Goal: Task Accomplishment & Management: Use online tool/utility

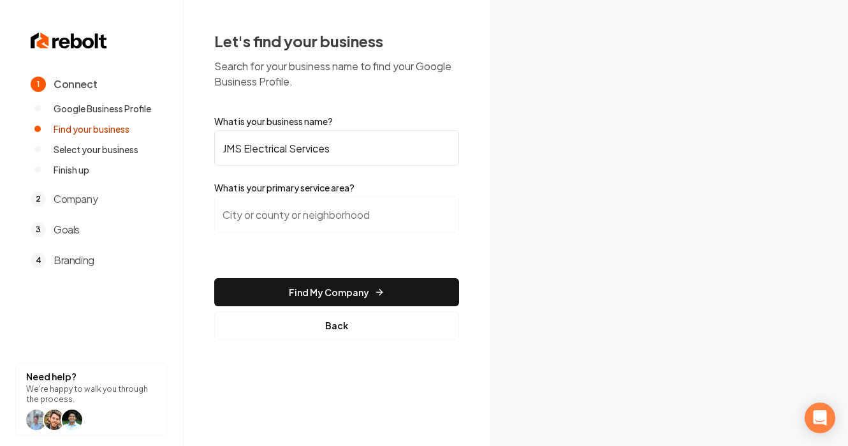
paste input "[GEOGRAPHIC_DATA], [US_STATE]"
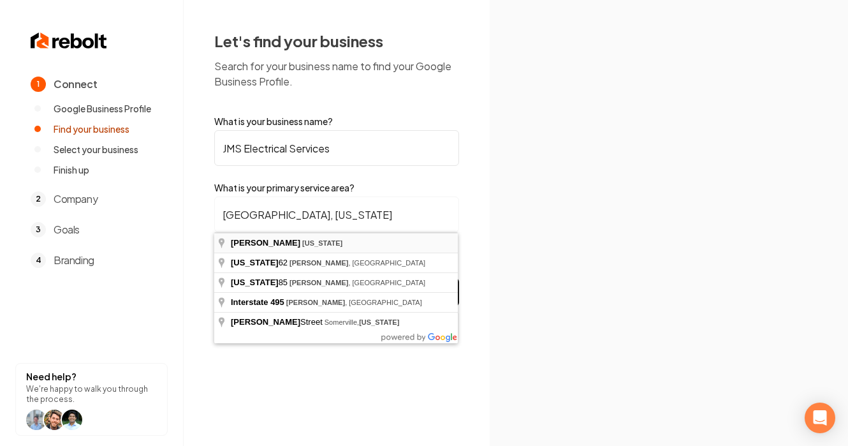
type input "[GEOGRAPHIC_DATA], [US_STATE]"
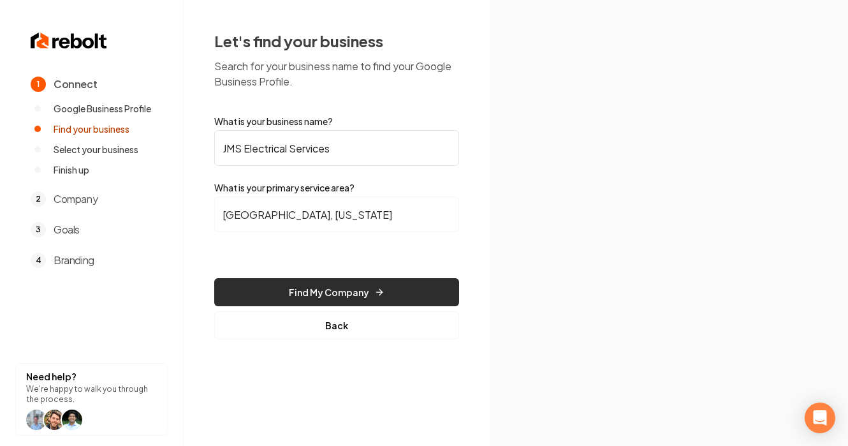
click at [340, 294] on button "Find My Company" at bounding box center [336, 292] width 245 height 28
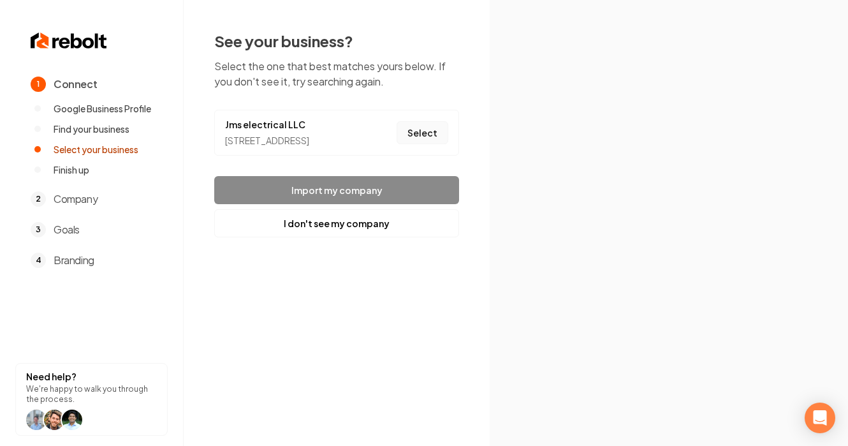
click at [428, 143] on button "Select" at bounding box center [423, 132] width 52 height 23
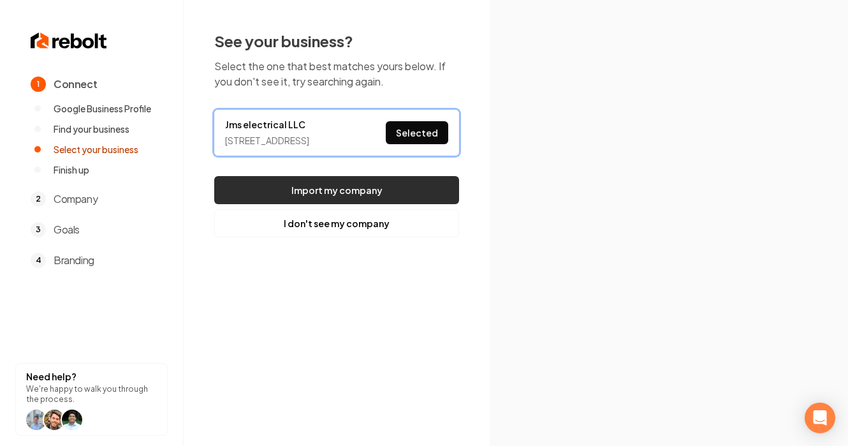
click at [392, 204] on button "Import my company" at bounding box center [336, 190] width 245 height 28
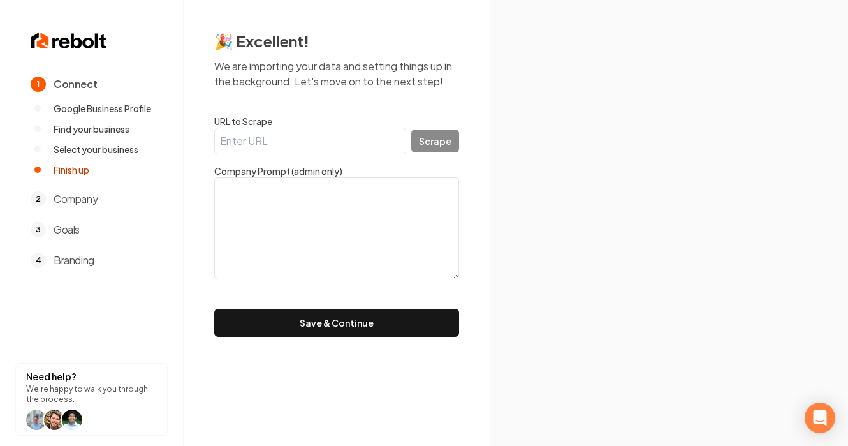
click at [281, 139] on input "URL to Scrape" at bounding box center [310, 141] width 192 height 27
paste input "[URL][DOMAIN_NAME]"
type input "[URL][DOMAIN_NAME]"
click at [448, 138] on button "Scrape" at bounding box center [435, 140] width 48 height 23
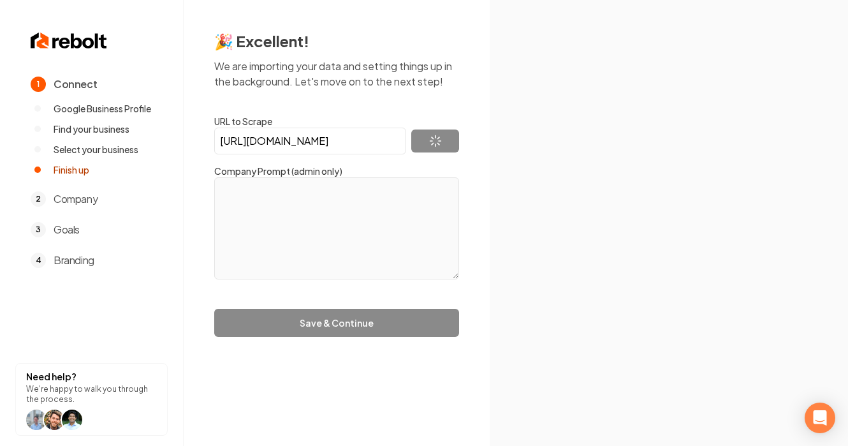
type textarea "JMS Electrical, LLC specializes in remodels, new construction, and emergency ca…"
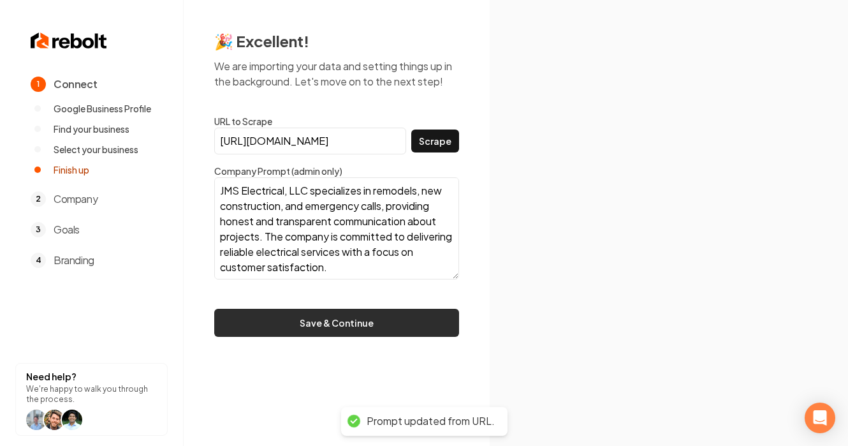
click at [299, 323] on button "Save & Continue" at bounding box center [336, 323] width 245 height 28
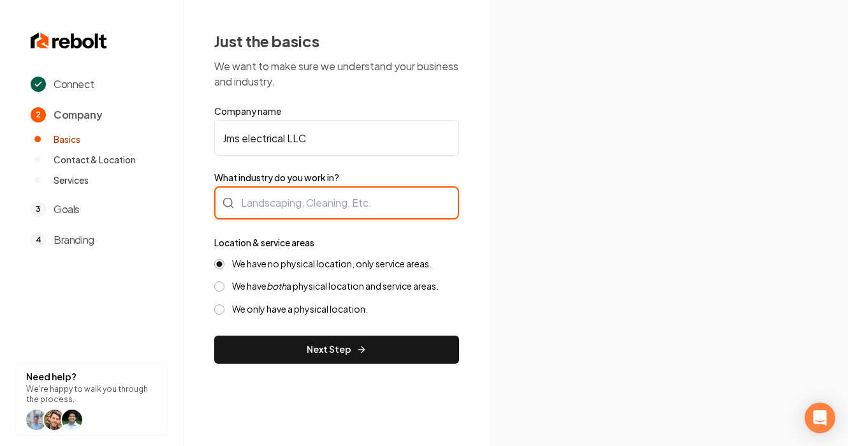
click at [373, 203] on div at bounding box center [336, 202] width 245 height 33
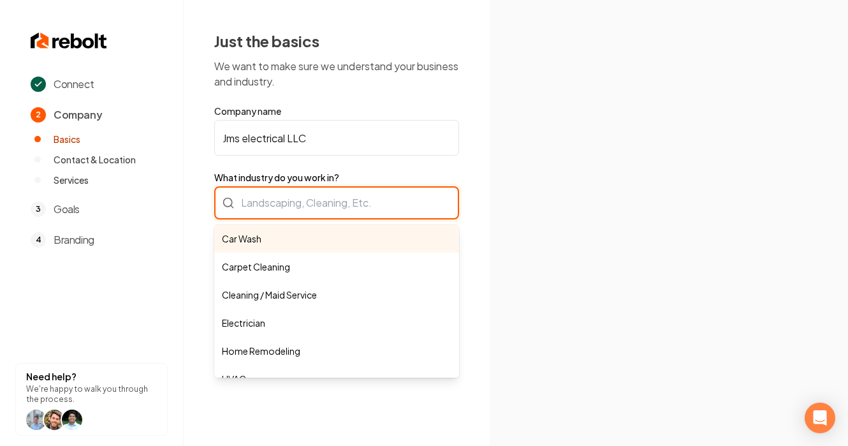
paste input "Electrician"
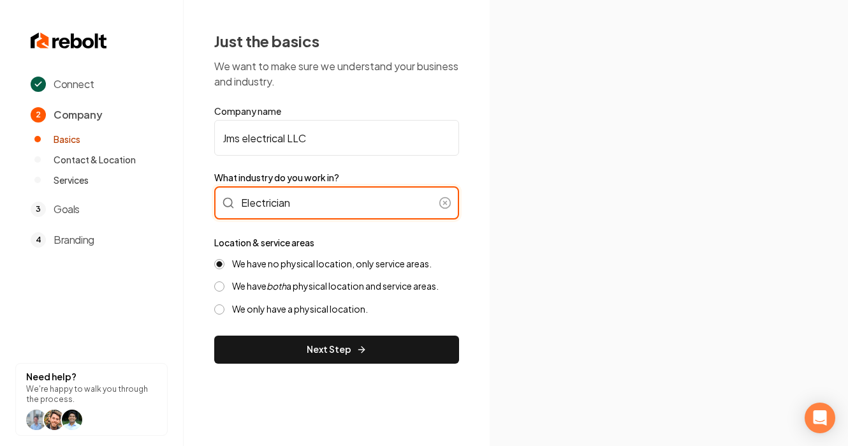
type input "Electrician"
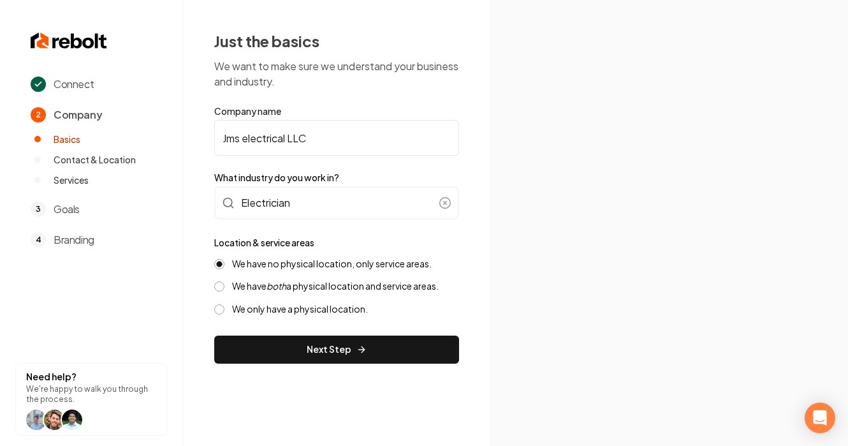
click at [246, 284] on label "We have both a physical location and service areas." at bounding box center [335, 286] width 207 height 12
click at [224, 284] on button "We have both a physical location and service areas." at bounding box center [219, 286] width 10 height 10
type button "HYBRID"
click at [353, 264] on label "We have no physical location, only service areas." at bounding box center [332, 264] width 200 height 12
click at [224, 264] on button "We have no physical location, only service areas." at bounding box center [219, 264] width 10 height 10
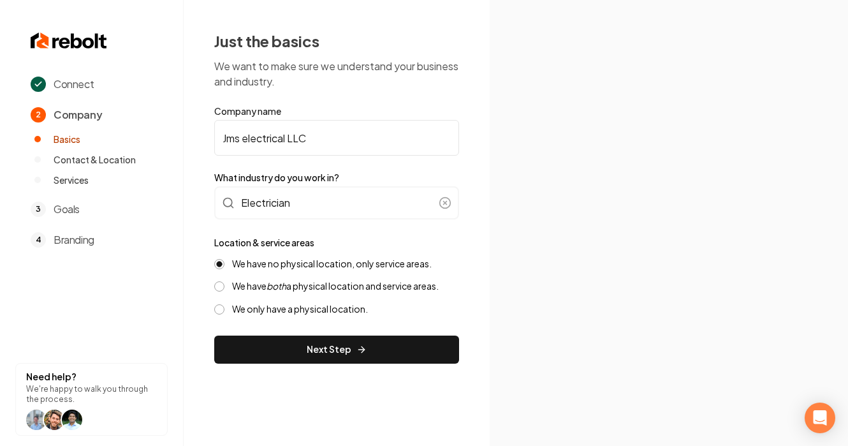
click at [382, 280] on label "We have both a physical location and service areas." at bounding box center [335, 286] width 207 height 12
click at [224, 281] on button "HYBRID" at bounding box center [219, 286] width 10 height 10
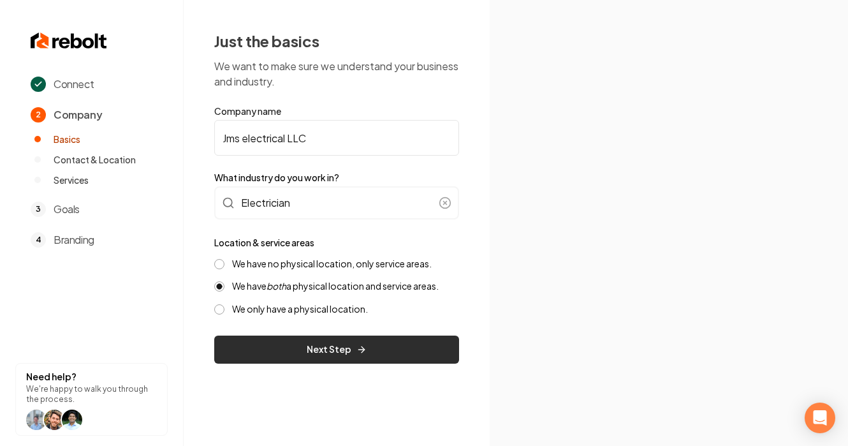
click at [376, 350] on button "Next Step" at bounding box center [336, 349] width 245 height 28
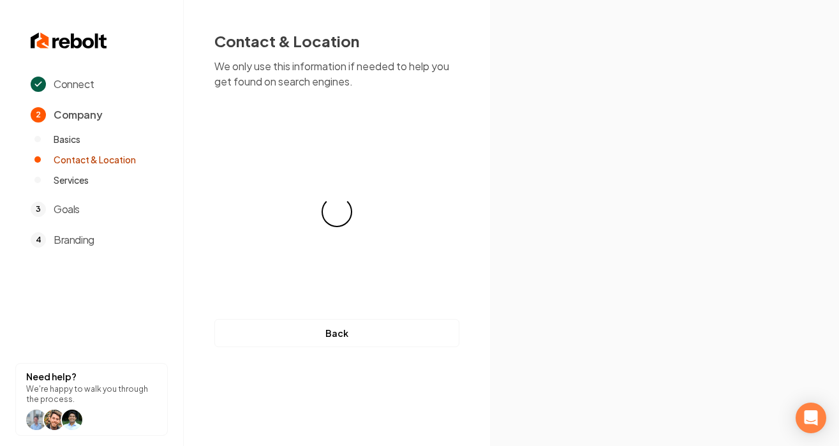
select select "**"
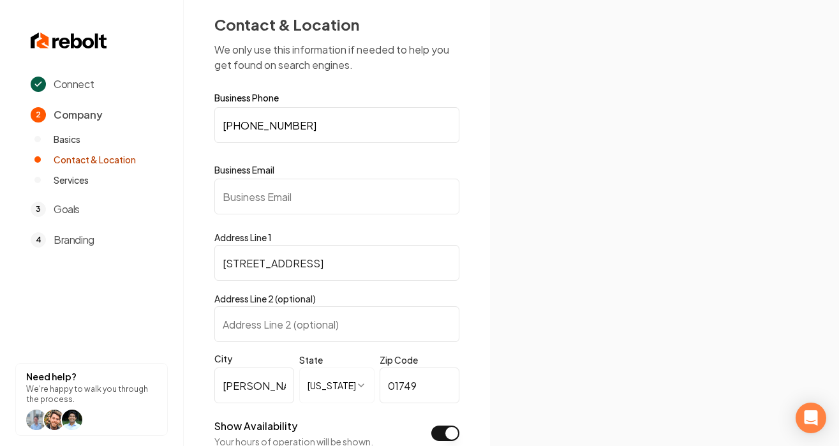
scroll to position [21, 0]
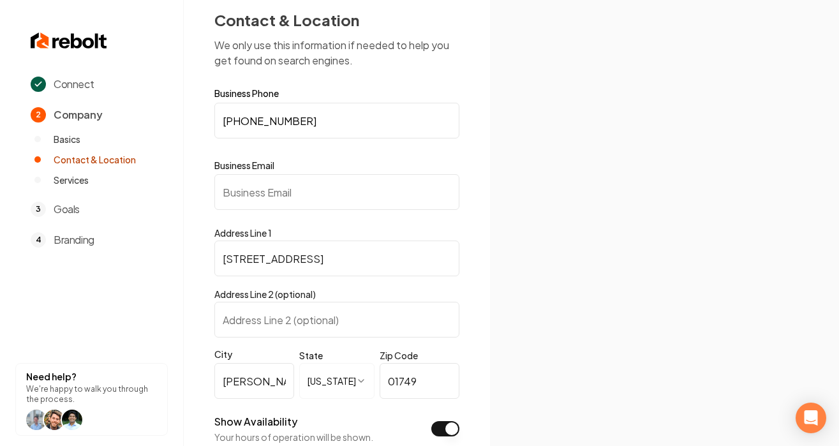
click at [281, 193] on input "Business Email" at bounding box center [336, 192] width 245 height 36
paste input "[EMAIL_ADDRESS][DOMAIN_NAME]"
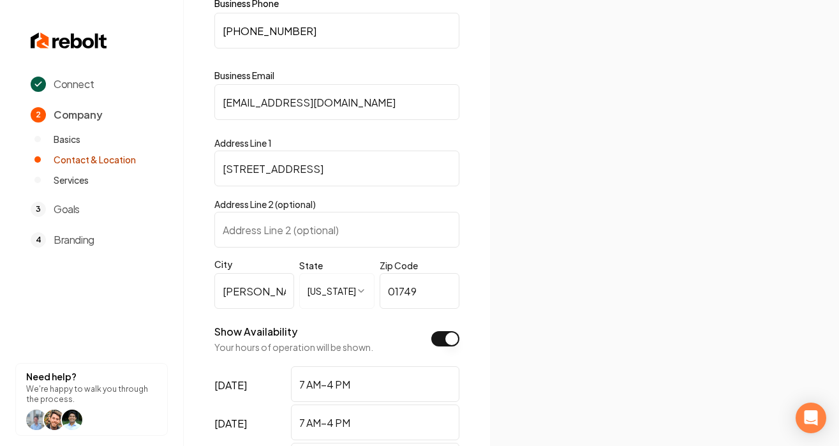
scroll to position [119, 0]
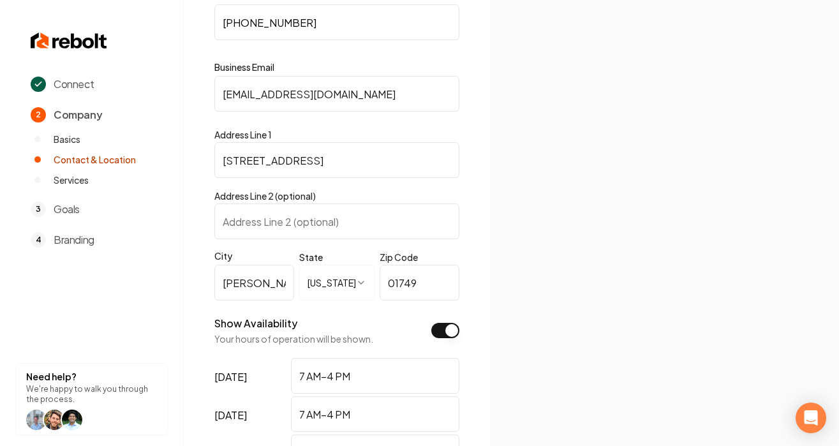
type input "[EMAIL_ADDRESS][DOMAIN_NAME]"
click at [309, 210] on input "Address Line 2 (optional)" at bounding box center [336, 221] width 245 height 36
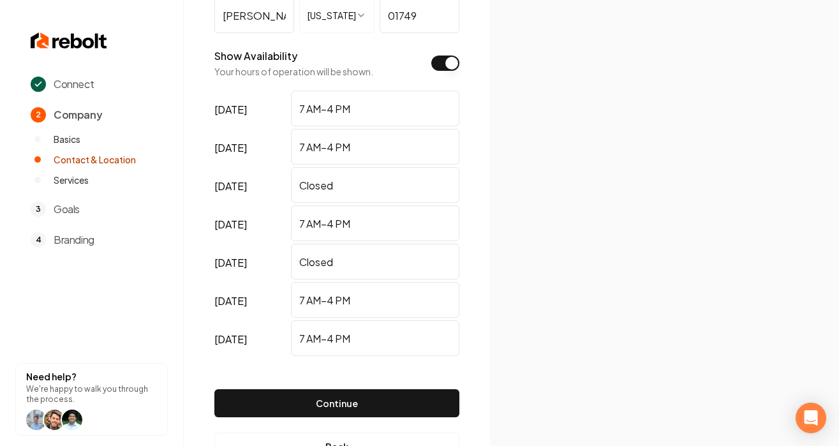
scroll to position [401, 0]
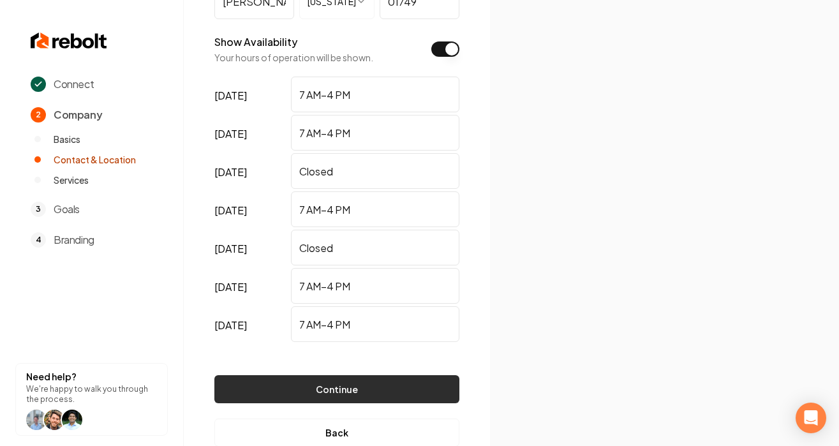
click at [332, 385] on button "Continue" at bounding box center [336, 389] width 245 height 28
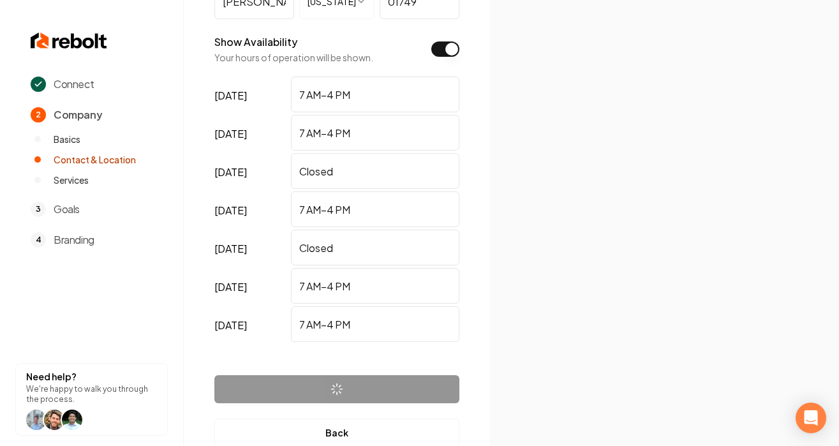
scroll to position [0, 0]
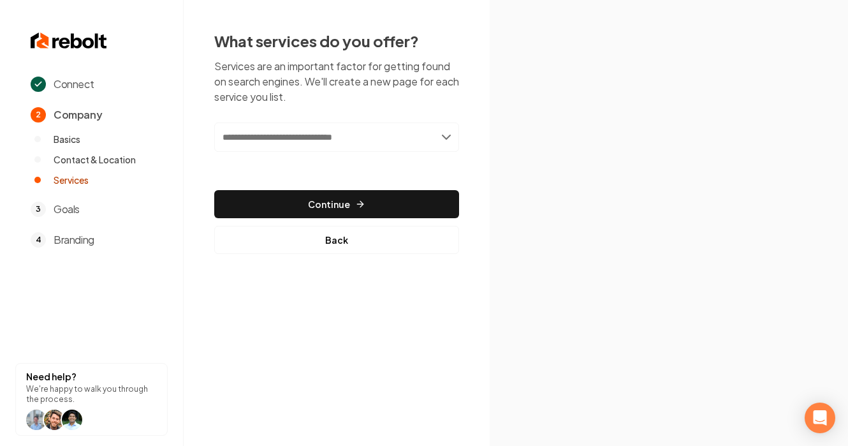
click at [342, 154] on div "Add new or select from suggestions Select a service" at bounding box center [336, 145] width 245 height 47
click at [345, 142] on input "text" at bounding box center [336, 136] width 245 height 29
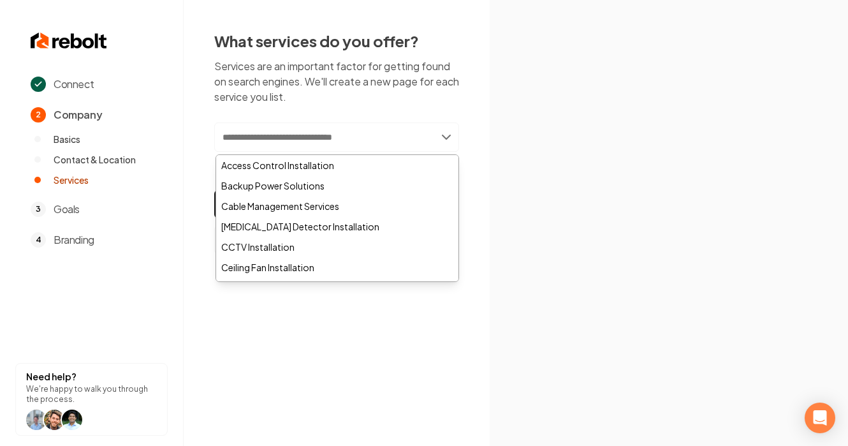
paste input "**********"
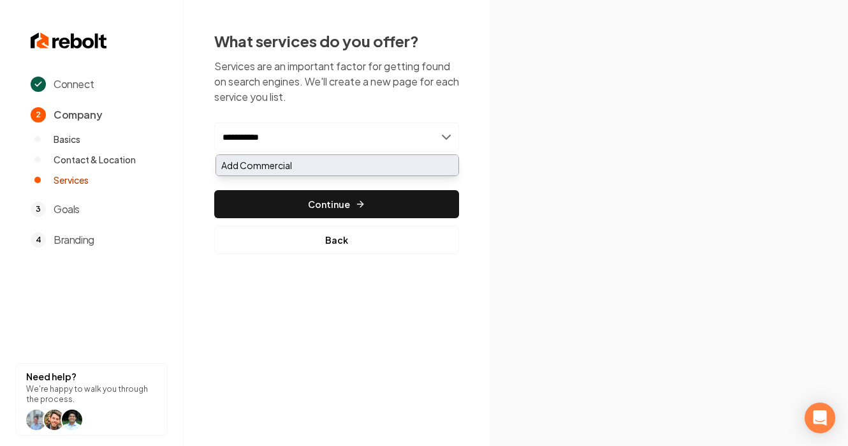
type input "**********"
click at [322, 173] on div "Add Commercial" at bounding box center [337, 165] width 242 height 20
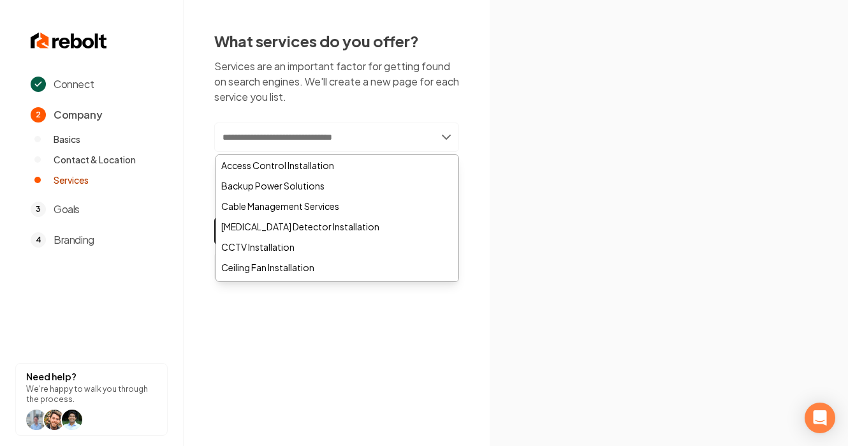
paste input "**********"
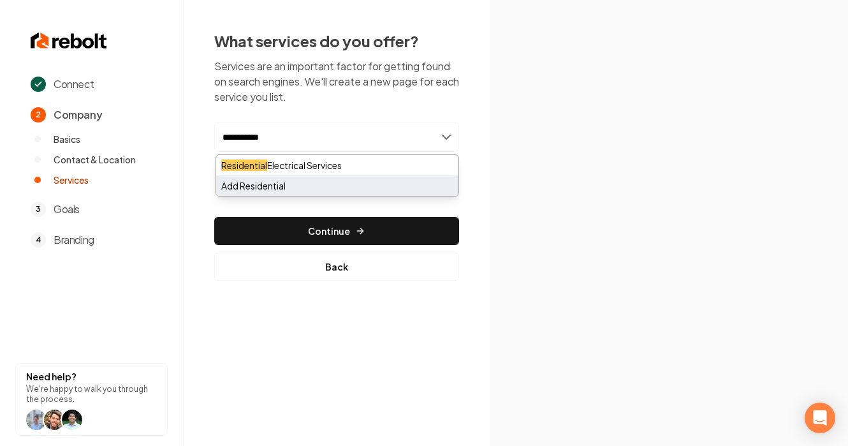
type input "**********"
click at [284, 180] on div "Add Residential" at bounding box center [337, 185] width 242 height 20
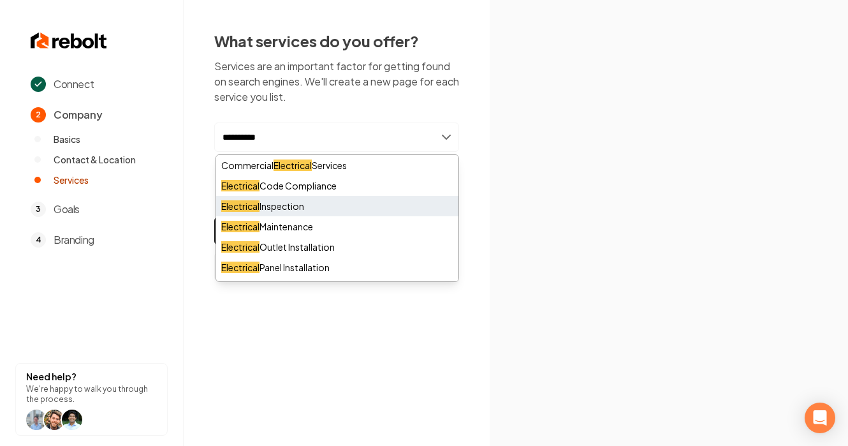
type input "**********"
click at [343, 210] on div "Electrical Inspection" at bounding box center [337, 206] width 242 height 20
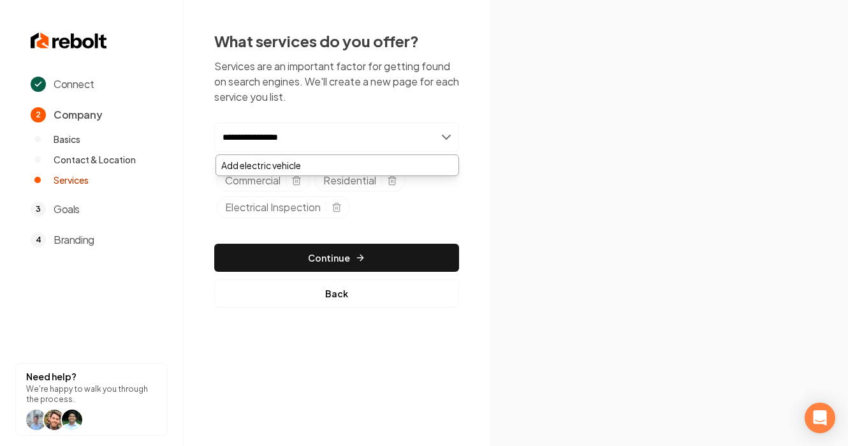
click at [282, 137] on input "**********" at bounding box center [336, 136] width 245 height 29
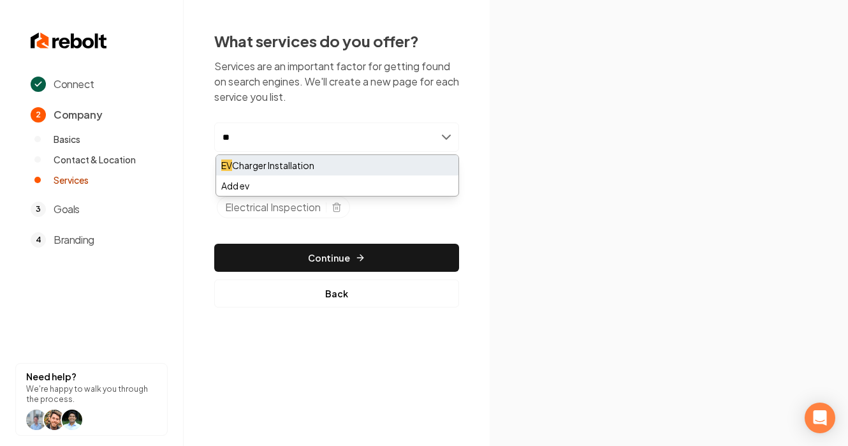
type input "**"
click at [272, 166] on div "EV Charger Installation" at bounding box center [337, 165] width 242 height 20
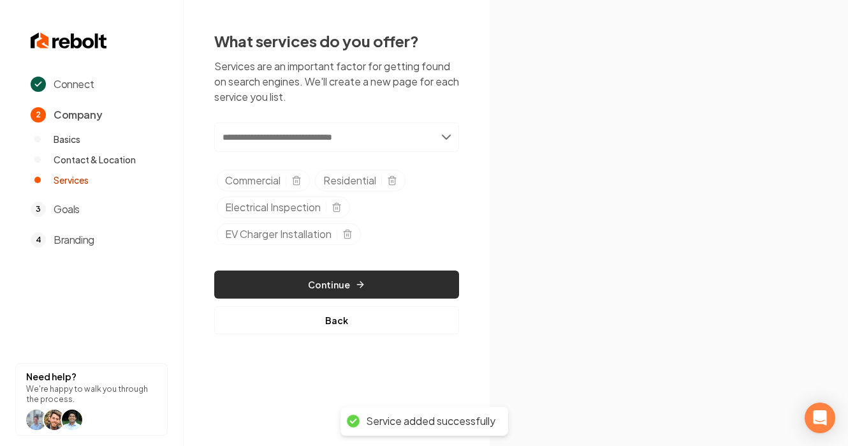
click at [320, 286] on button "Continue" at bounding box center [336, 284] width 245 height 28
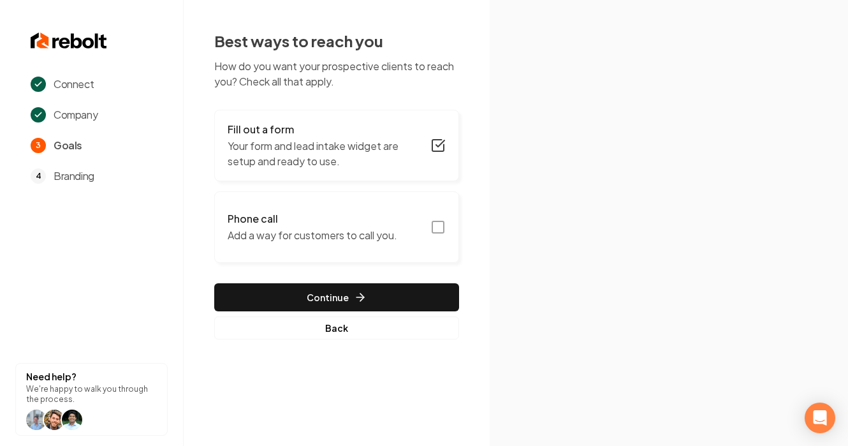
click at [440, 225] on icon "button" at bounding box center [437, 226] width 15 height 15
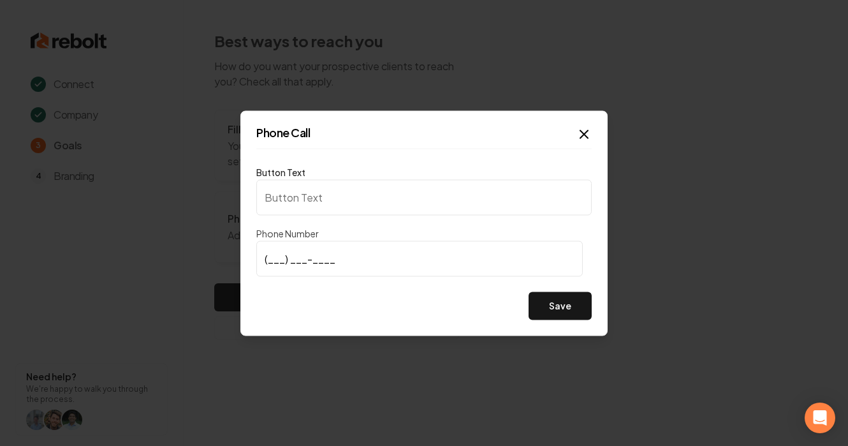
type input "Call us"
type input "[PHONE_NUMBER]"
click at [554, 298] on button "Save" at bounding box center [560, 305] width 63 height 28
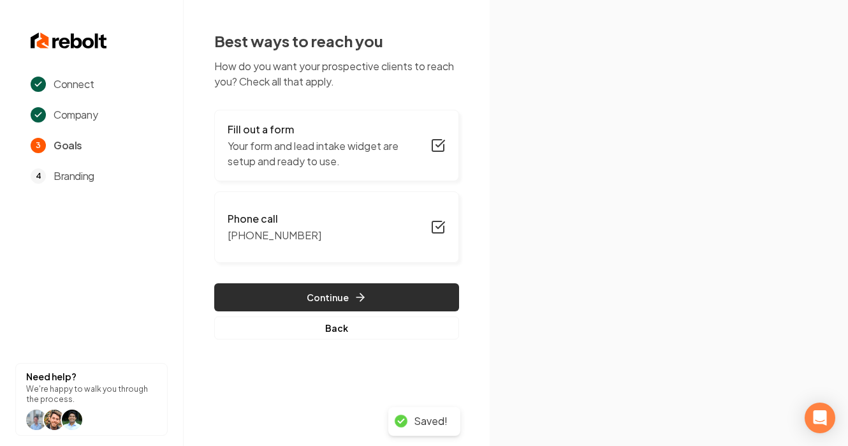
click at [339, 295] on button "Continue" at bounding box center [336, 297] width 245 height 28
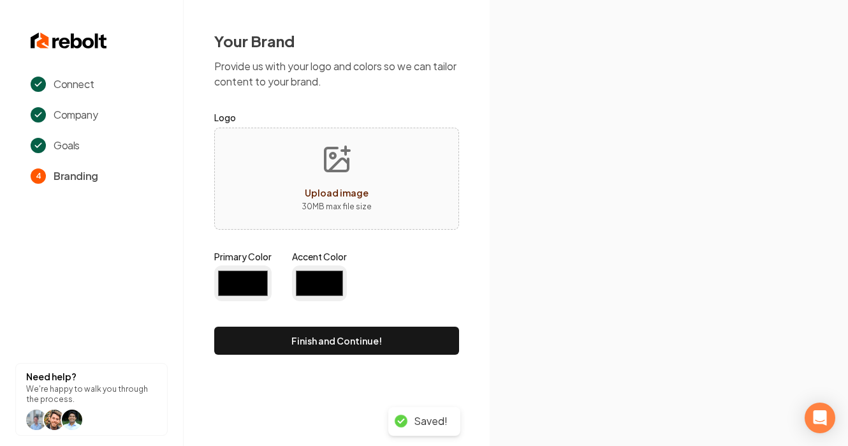
type input "#194d33"
type input "#70be00"
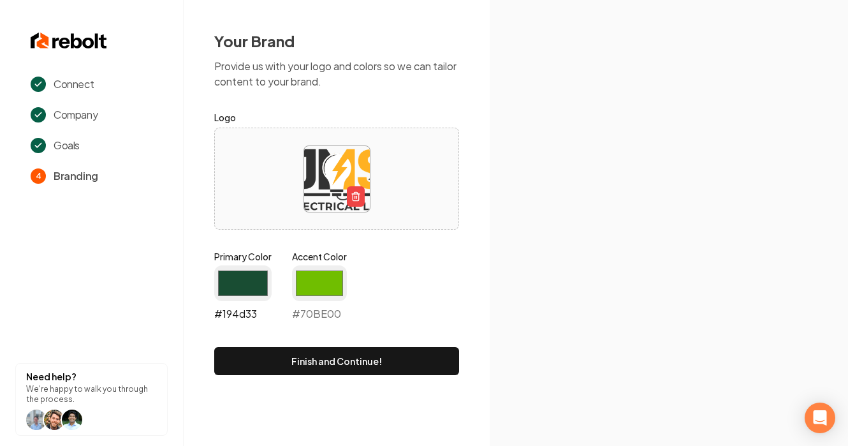
click at [243, 276] on input "#194d33" at bounding box center [242, 283] width 57 height 36
type input "#fffff7"
click at [318, 283] on input "#70be00" at bounding box center [319, 283] width 55 height 36
type input "#fafafa"
click at [248, 277] on input "#fffff7" at bounding box center [242, 283] width 57 height 36
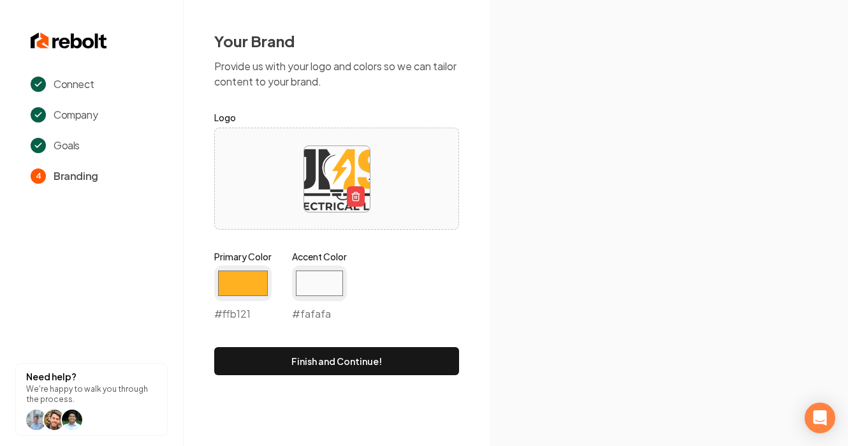
type input "#ffb121"
click at [300, 245] on form "Logo Primary Color #ffb121 #ffb121 Accent Color #fafafa #fafafa Finish and Cont…" at bounding box center [336, 242] width 245 height 265
click at [310, 283] on input "#fafafa" at bounding box center [319, 283] width 55 height 36
click at [283, 292] on div "Primary Color #ffb121 #ffb121 Accent Color #fafafa #fafafa" at bounding box center [336, 288] width 245 height 77
click at [314, 281] on input "#fafafa" at bounding box center [319, 283] width 55 height 36
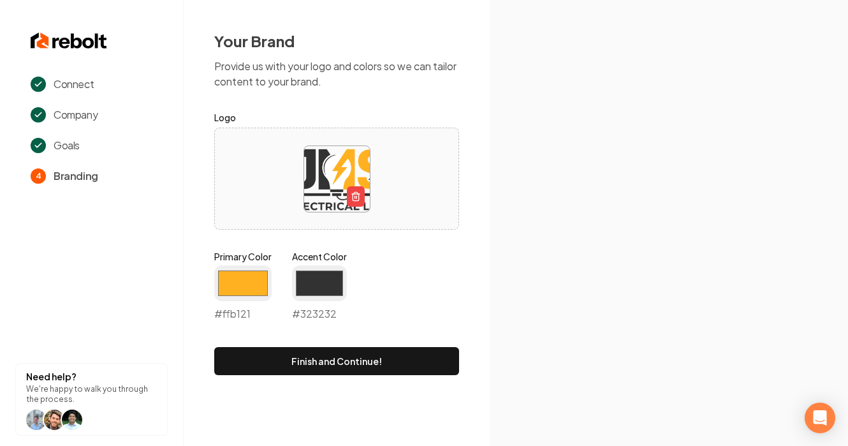
type input "#323232"
click at [312, 238] on form "Logo Primary Color #ffb121 #ffb121 Accent Color #323232 #323232 Finish and Cont…" at bounding box center [336, 242] width 245 height 265
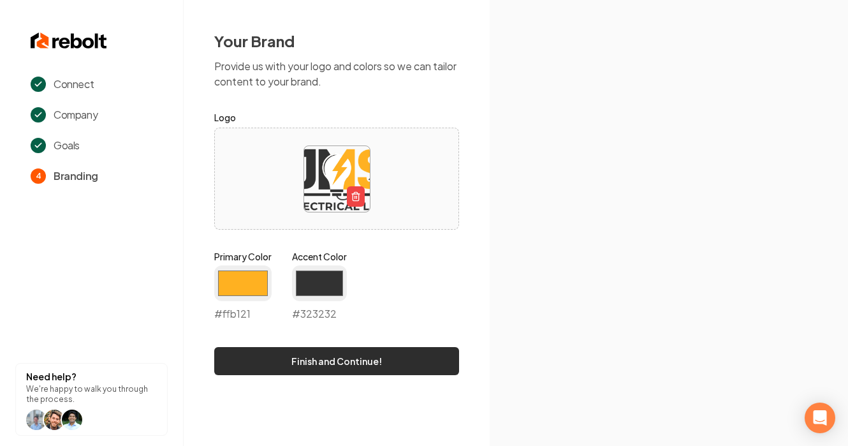
click at [312, 367] on button "Finish and Continue!" at bounding box center [336, 361] width 245 height 28
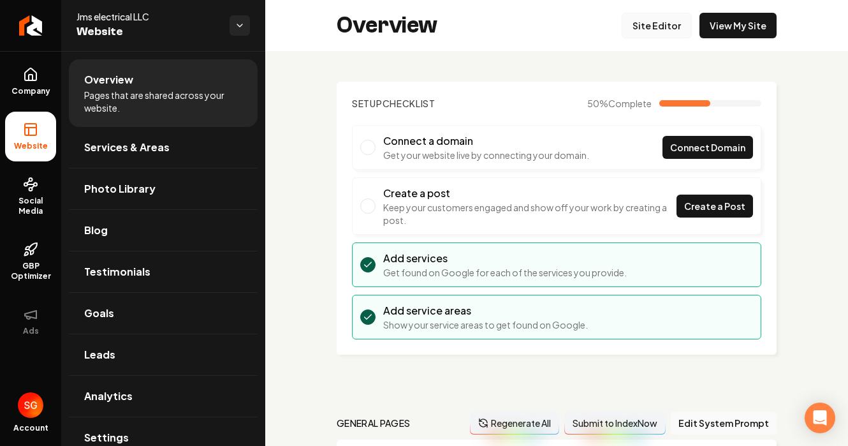
click at [659, 28] on link "Site Editor" at bounding box center [657, 26] width 70 height 26
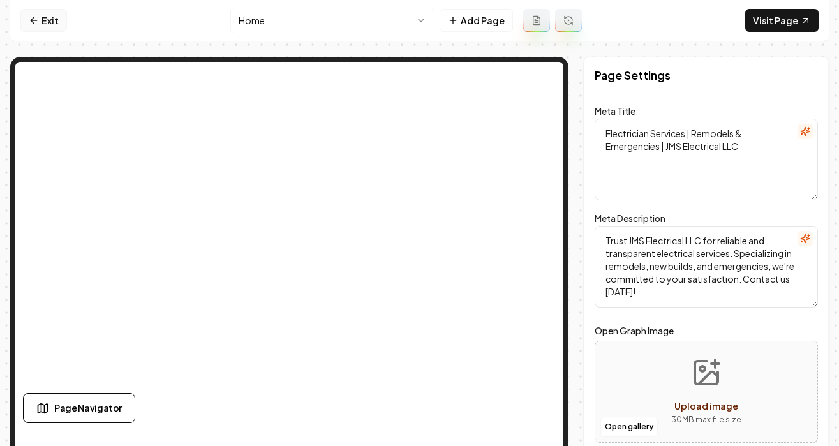
click at [45, 22] on link "Exit" at bounding box center [43, 20] width 47 height 23
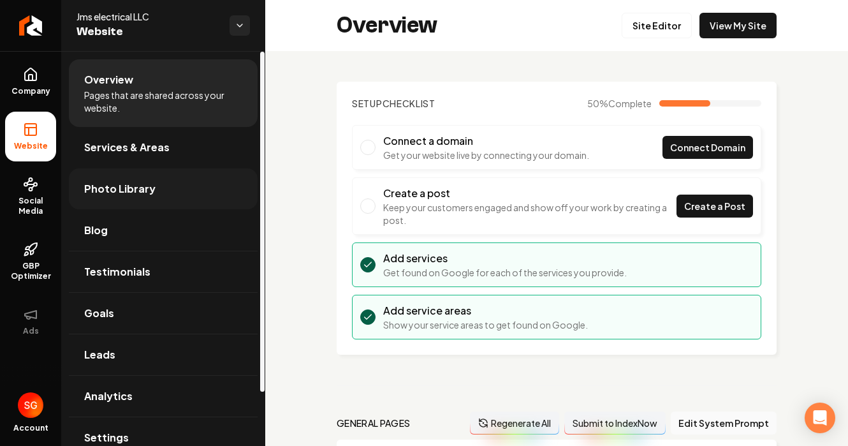
click at [110, 192] on span "Photo Library" at bounding box center [119, 188] width 71 height 15
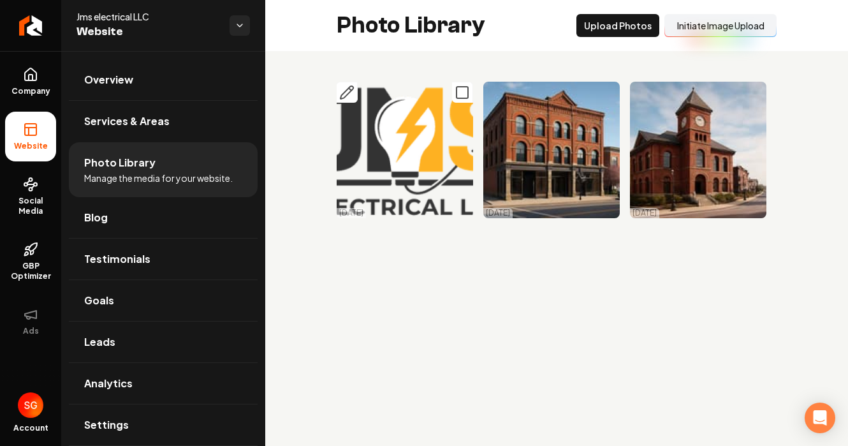
click at [460, 94] on icon "Main content area" at bounding box center [462, 92] width 15 height 15
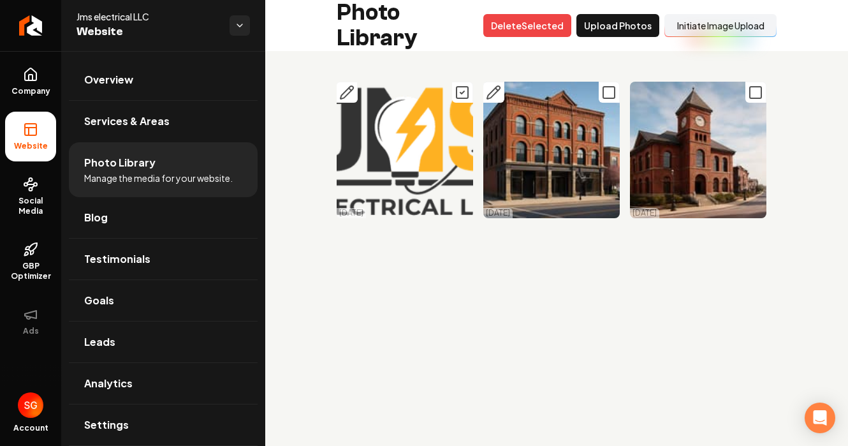
click at [610, 87] on icon "Main content area" at bounding box center [608, 92] width 15 height 15
click at [758, 95] on icon "Main content area" at bounding box center [755, 92] width 15 height 15
click at [549, 24] on button "Delet e Selected" at bounding box center [527, 25] width 88 height 23
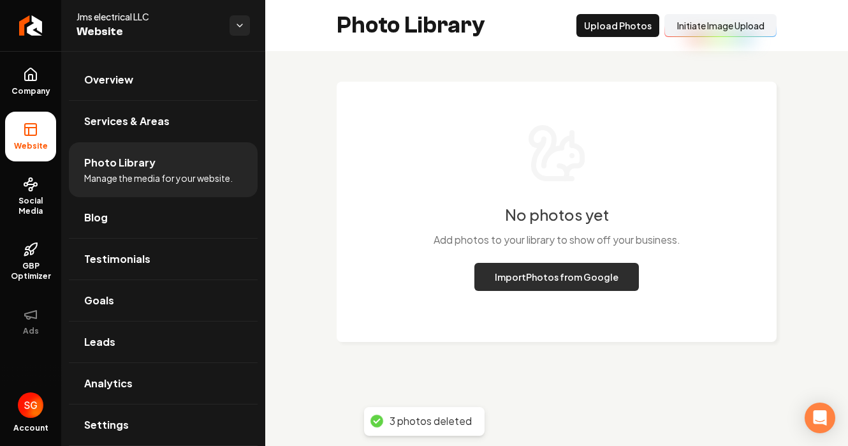
click at [541, 287] on button "Import Photos from Google" at bounding box center [556, 277] width 165 height 28
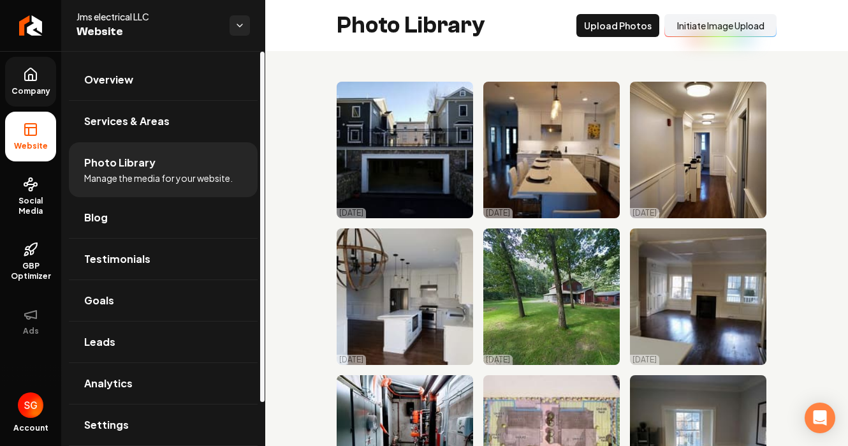
click at [34, 82] on icon at bounding box center [30, 74] width 15 height 15
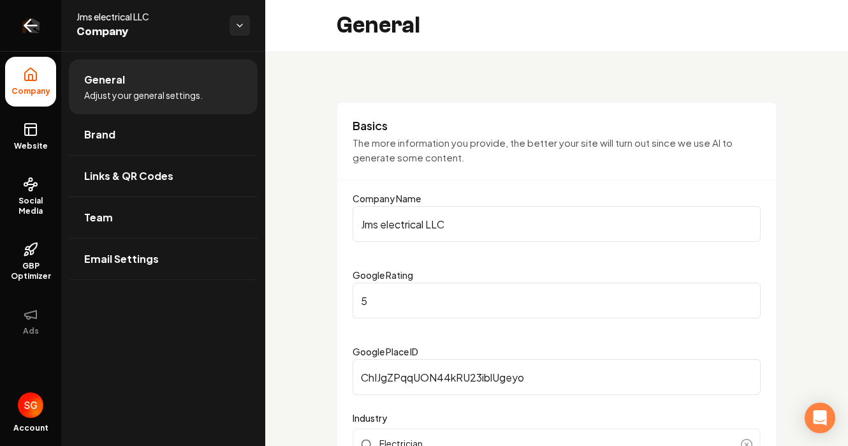
click at [25, 37] on link "Return to dashboard" at bounding box center [30, 25] width 61 height 51
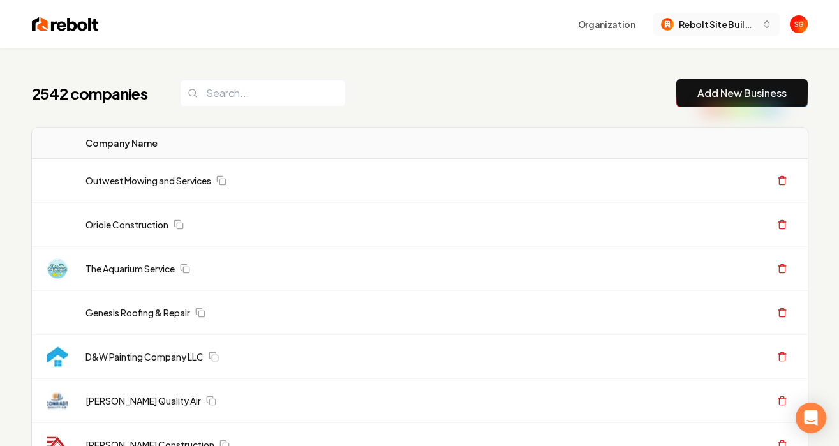
click at [731, 25] on span "Rebolt Site Builder" at bounding box center [718, 24] width 78 height 13
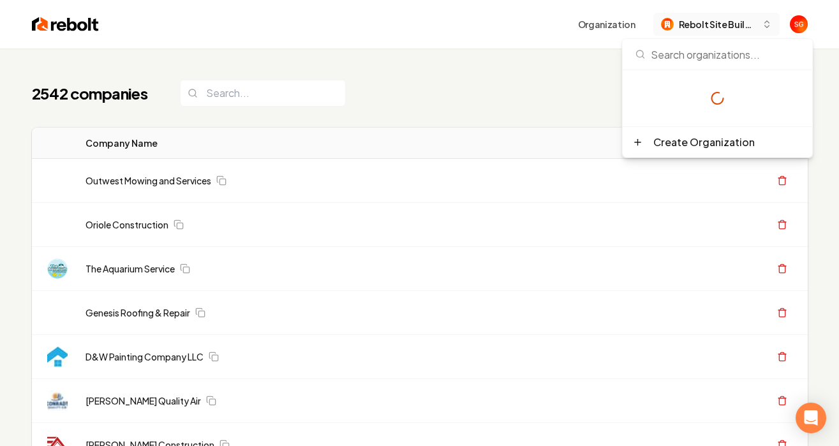
click at [731, 25] on span "Rebolt Site Builder" at bounding box center [718, 24] width 78 height 13
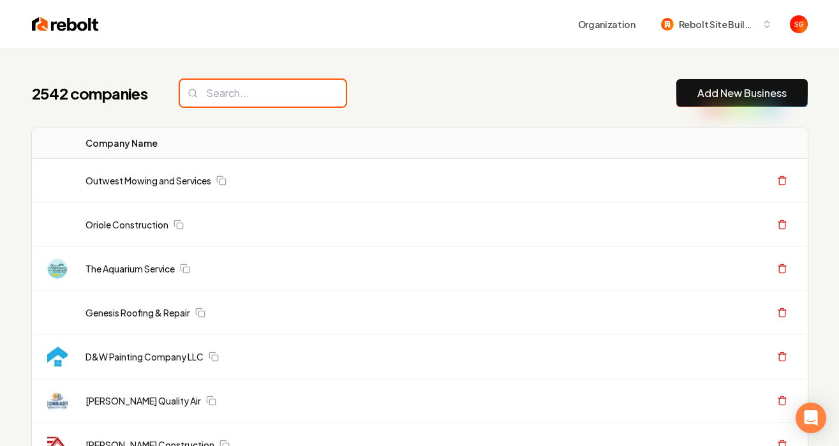
click at [239, 97] on input "search" at bounding box center [263, 93] width 166 height 27
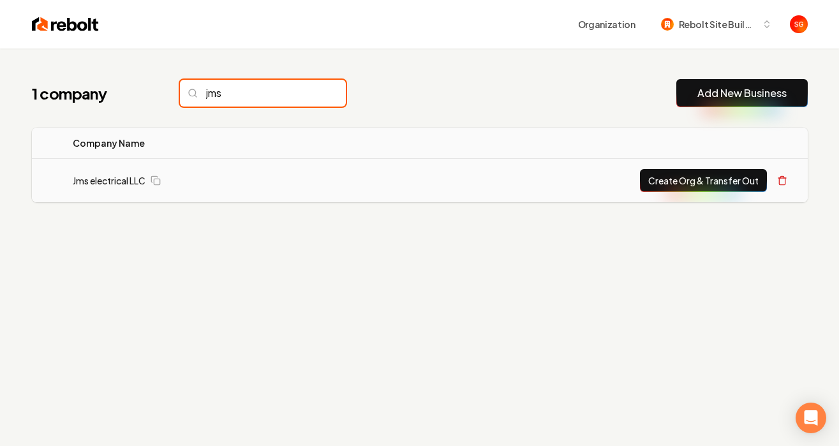
type input "jms"
click at [200, 187] on td "Jms electrical LLC" at bounding box center [202, 181] width 281 height 44
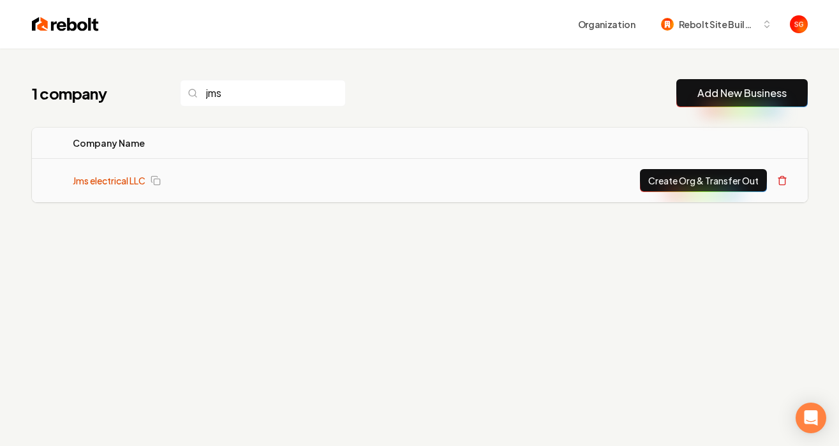
click at [117, 180] on link "Jms electrical LLC" at bounding box center [109, 180] width 73 height 13
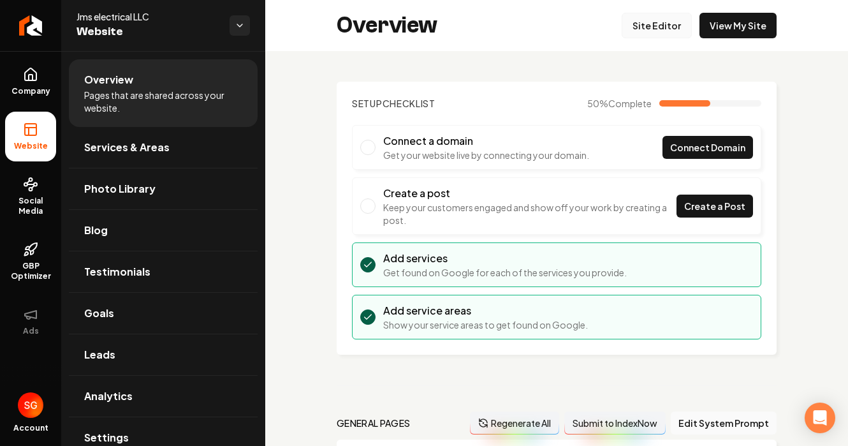
click at [663, 27] on link "Site Editor" at bounding box center [657, 26] width 70 height 26
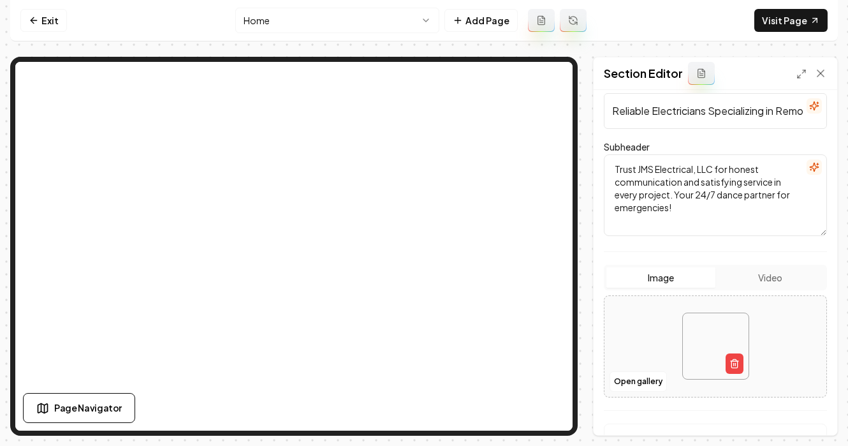
scroll to position [127, 0]
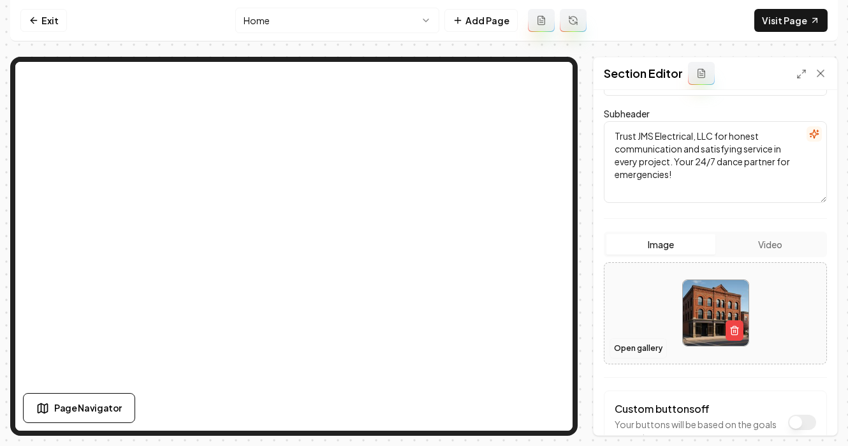
click at [650, 351] on button "Open gallery" at bounding box center [638, 348] width 57 height 20
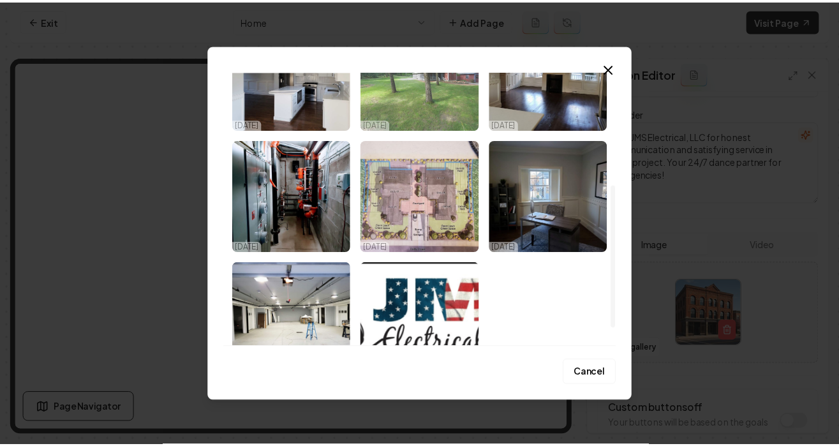
scroll to position [250, 0]
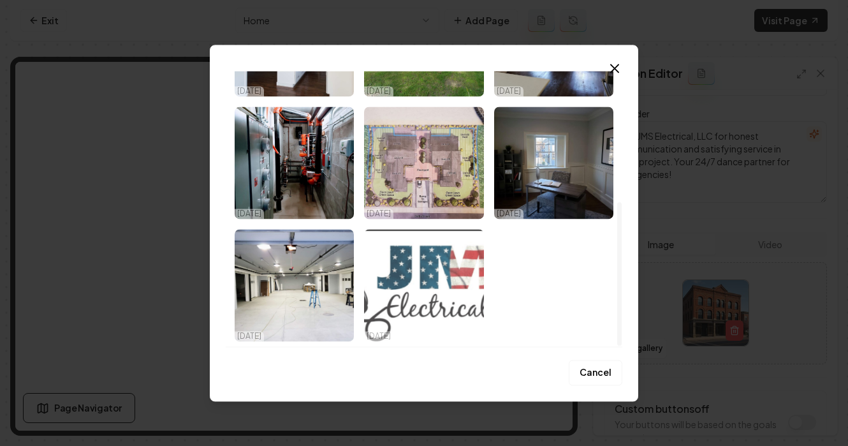
click at [434, 302] on img "Select image image_68dda0b35c7cd75eb8e7328f.jpeg" at bounding box center [423, 285] width 119 height 112
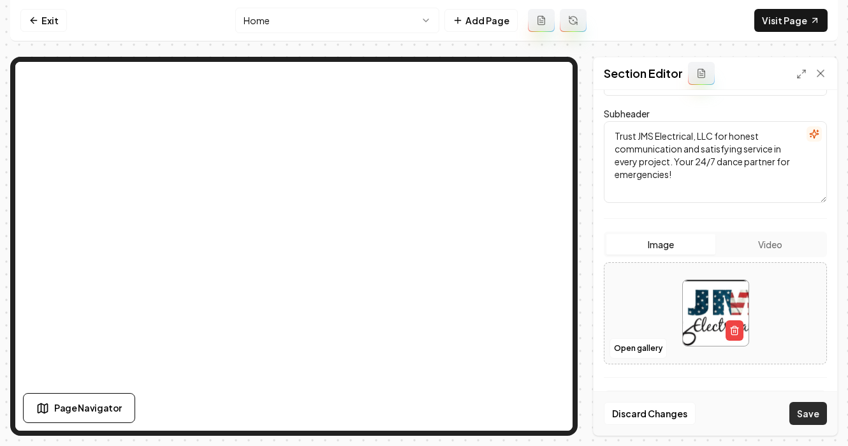
click at [809, 412] on button "Save" at bounding box center [809, 413] width 38 height 23
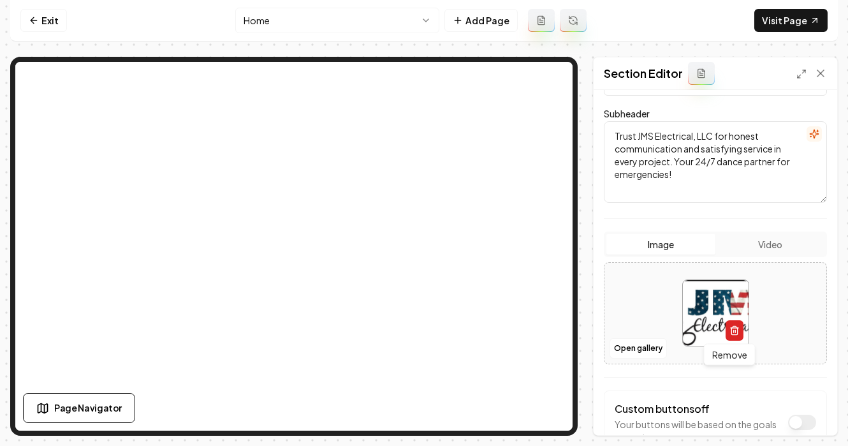
click at [735, 332] on button "button" at bounding box center [735, 330] width 18 height 20
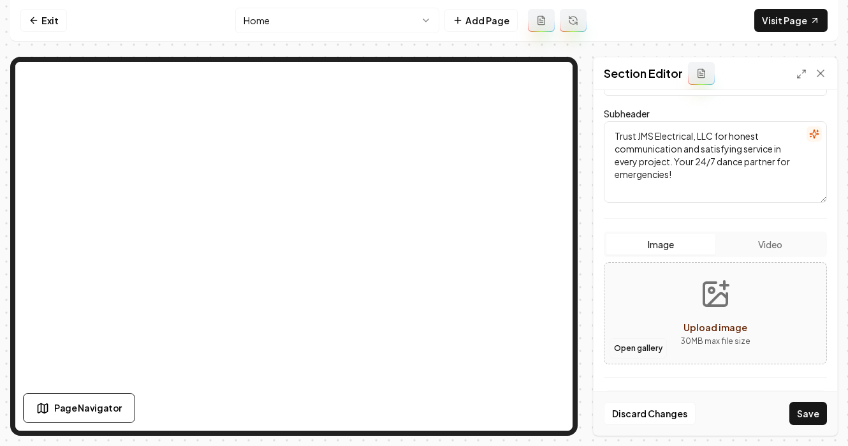
click at [641, 349] on button "Open gallery" at bounding box center [638, 348] width 57 height 20
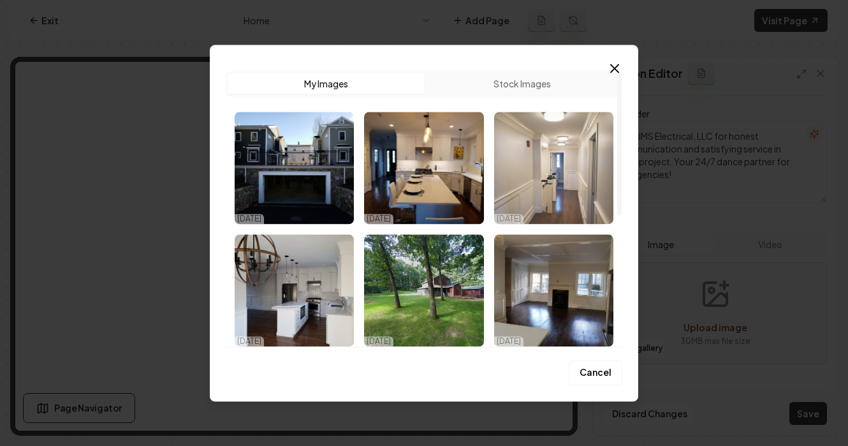
click at [540, 174] on img "Select image image_68dda0b35c7cd75eb8e7339e.jpeg" at bounding box center [553, 168] width 119 height 112
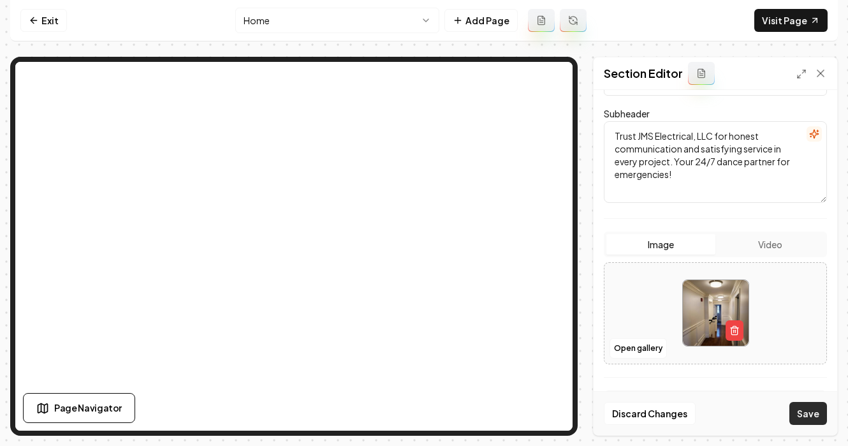
click at [805, 411] on button "Save" at bounding box center [809, 413] width 38 height 23
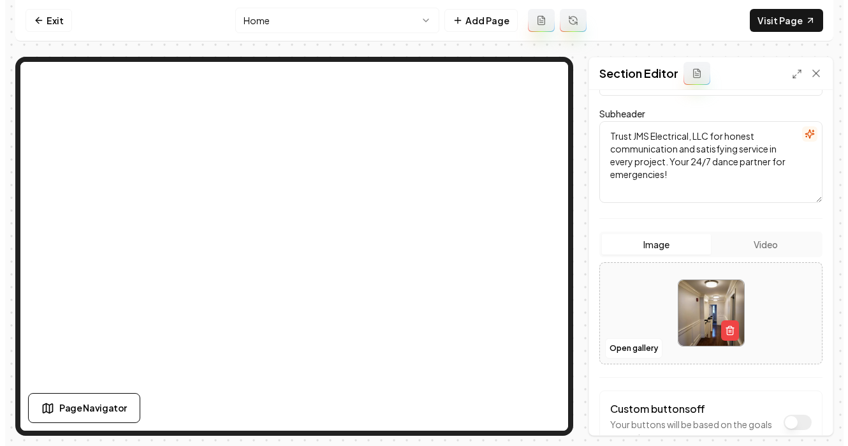
scroll to position [0, 0]
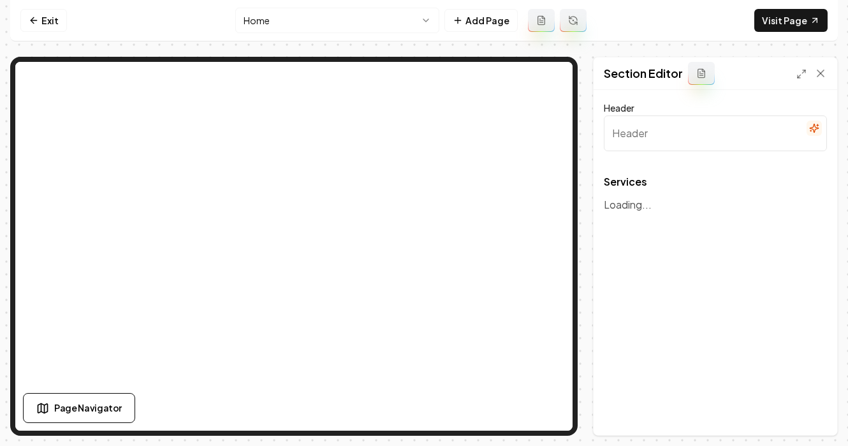
type input "Our Expert Electrical Services"
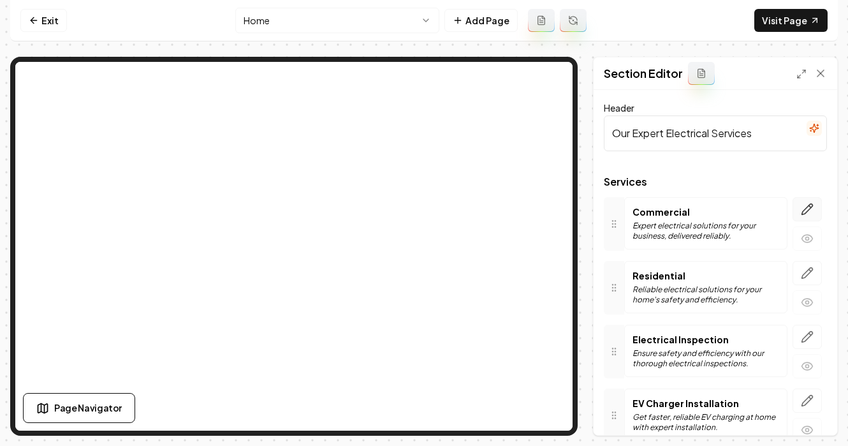
click at [802, 212] on icon "button" at bounding box center [807, 209] width 11 height 11
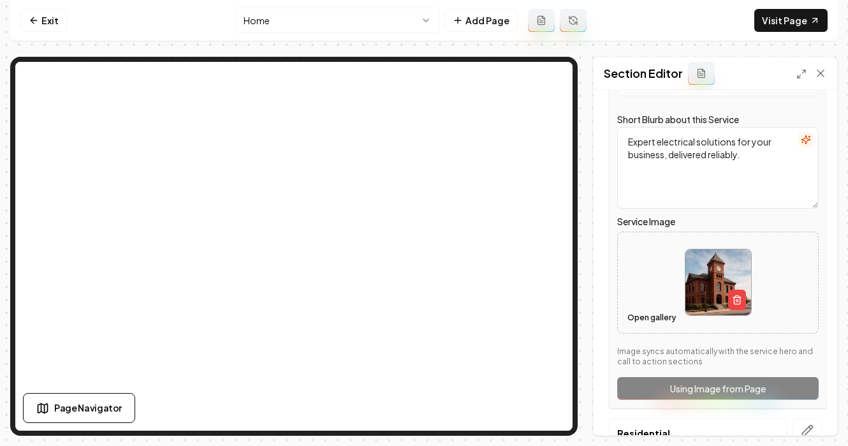
scroll to position [163, 0]
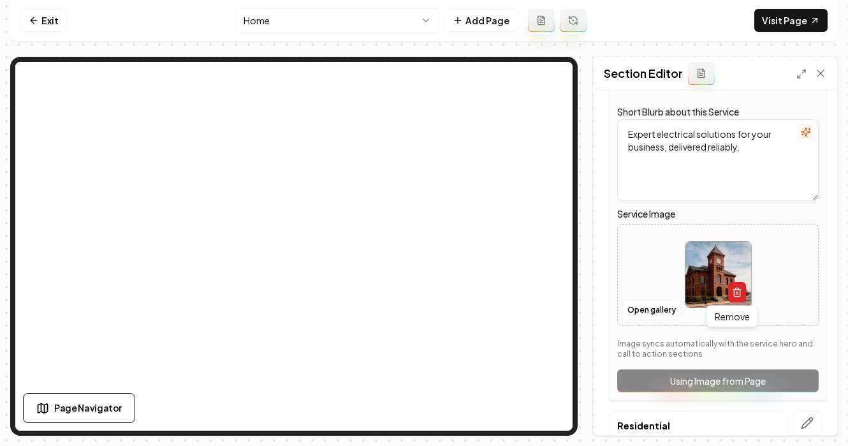
click at [736, 293] on icon "button" at bounding box center [737, 292] width 10 height 10
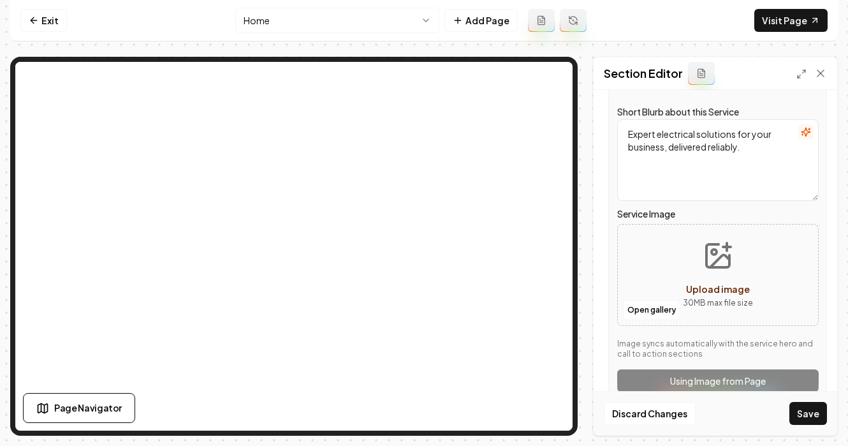
click at [708, 293] on span "Upload image" at bounding box center [718, 288] width 64 height 11
click at [659, 315] on button "Open gallery" at bounding box center [651, 310] width 57 height 20
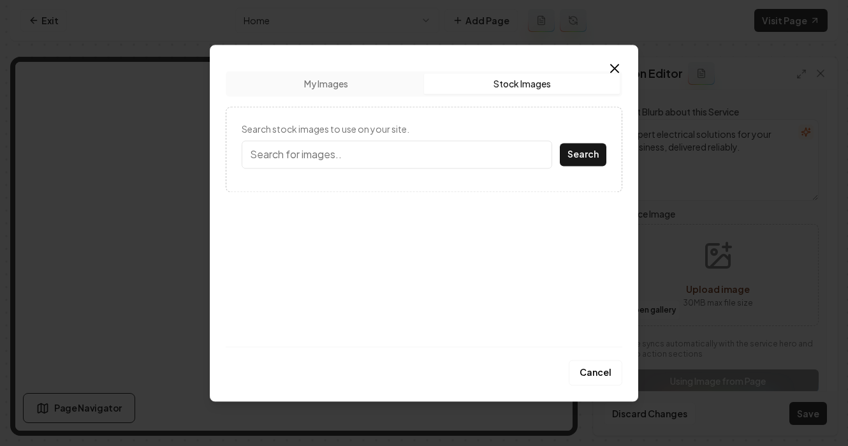
click at [517, 90] on button "Stock Images" at bounding box center [522, 83] width 196 height 20
click at [386, 156] on input "Search stock images to use on your site." at bounding box center [397, 154] width 311 height 28
type input "electrical"
click at [560, 143] on button "Search" at bounding box center [583, 154] width 47 height 23
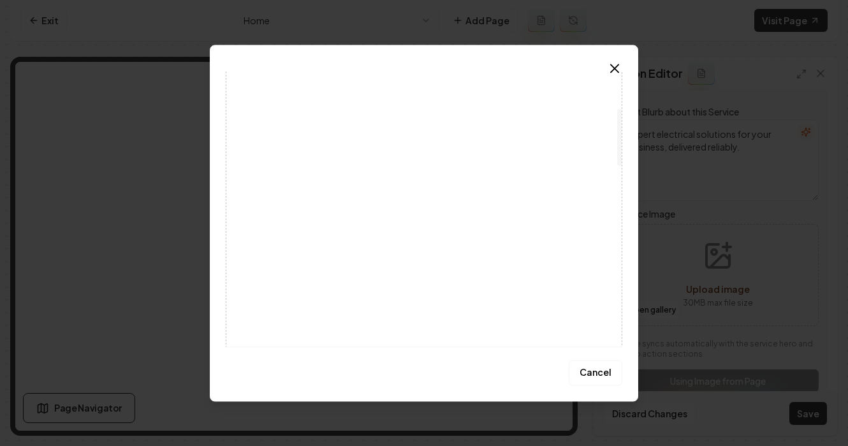
scroll to position [200, 0]
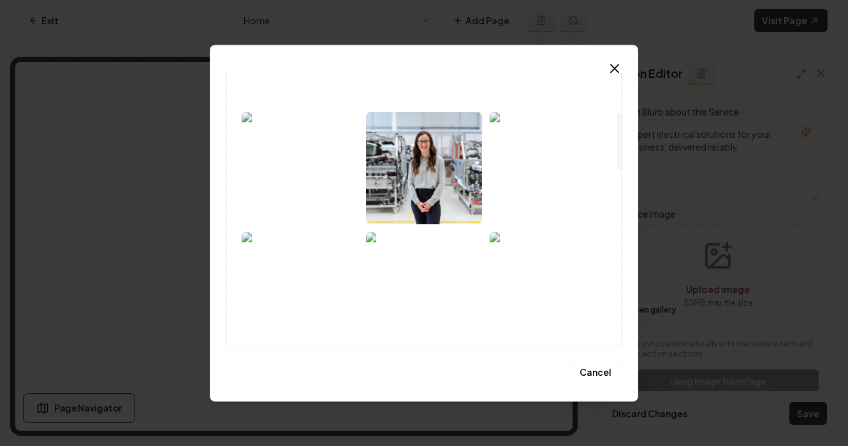
click at [314, 192] on img at bounding box center [300, 168] width 117 height 112
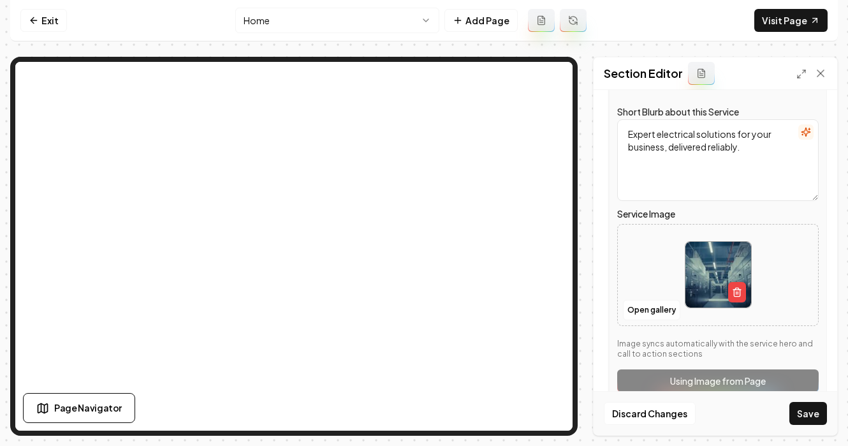
scroll to position [229, 0]
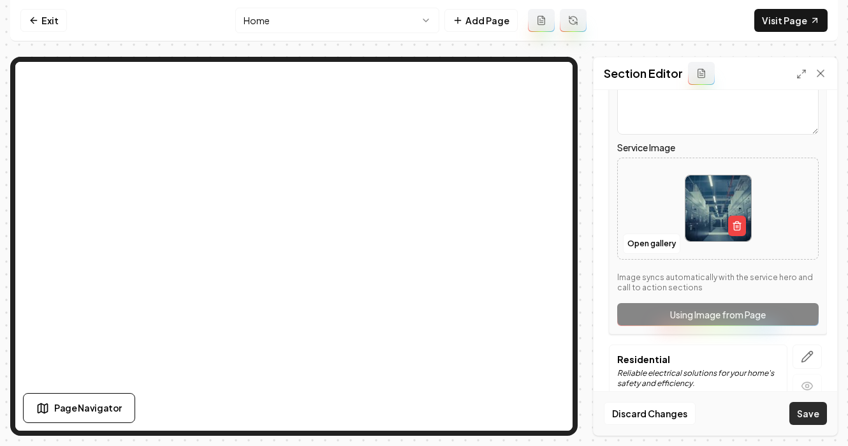
click at [804, 411] on button "Save" at bounding box center [809, 413] width 38 height 23
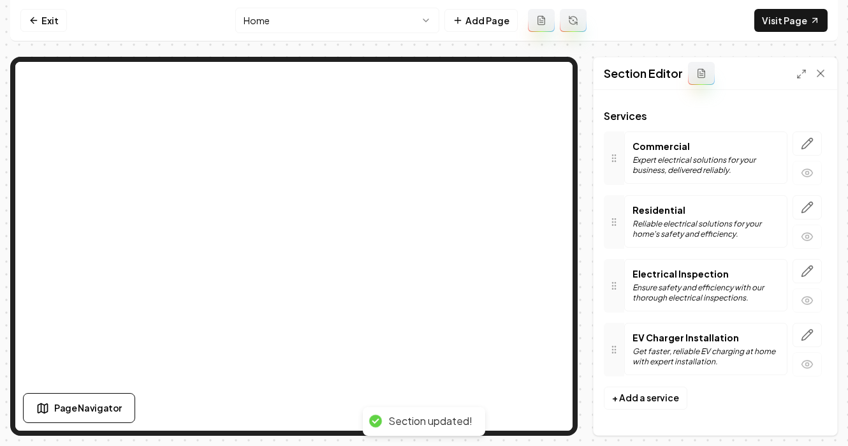
scroll to position [66, 0]
click at [802, 207] on icon "button" at bounding box center [807, 207] width 13 height 13
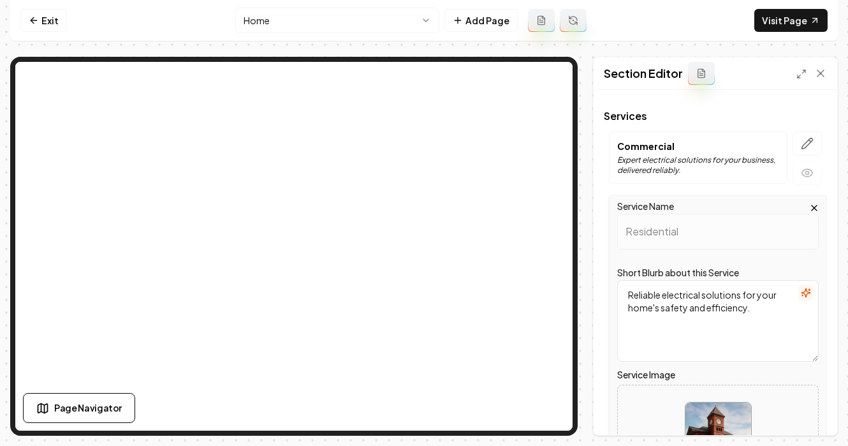
scroll to position [152, 0]
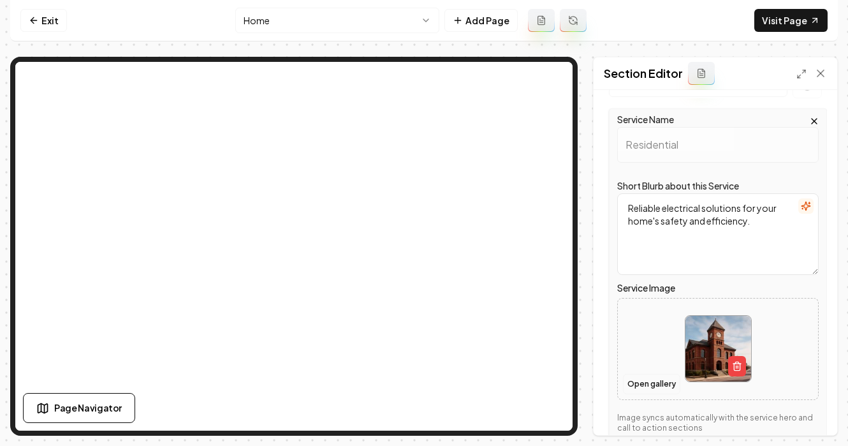
click at [640, 383] on button "Open gallery" at bounding box center [651, 384] width 57 height 20
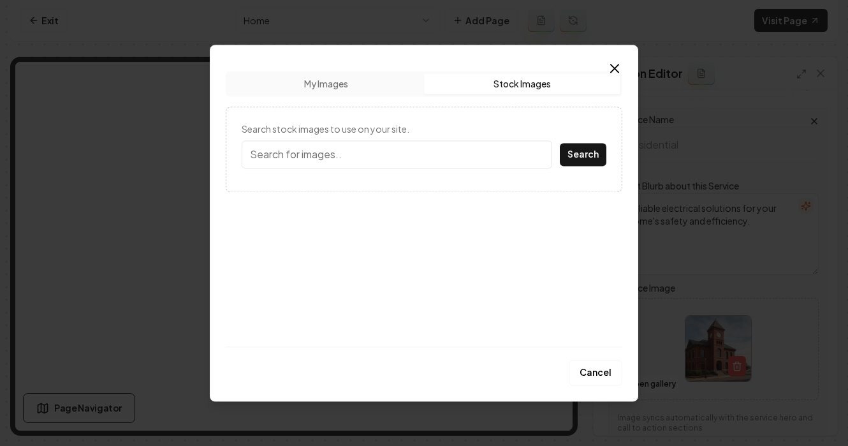
click at [501, 89] on button "Stock Images" at bounding box center [522, 83] width 196 height 20
click at [369, 157] on input "Search stock images to use on your site." at bounding box center [397, 154] width 311 height 28
click at [560, 143] on button "Search" at bounding box center [583, 154] width 47 height 23
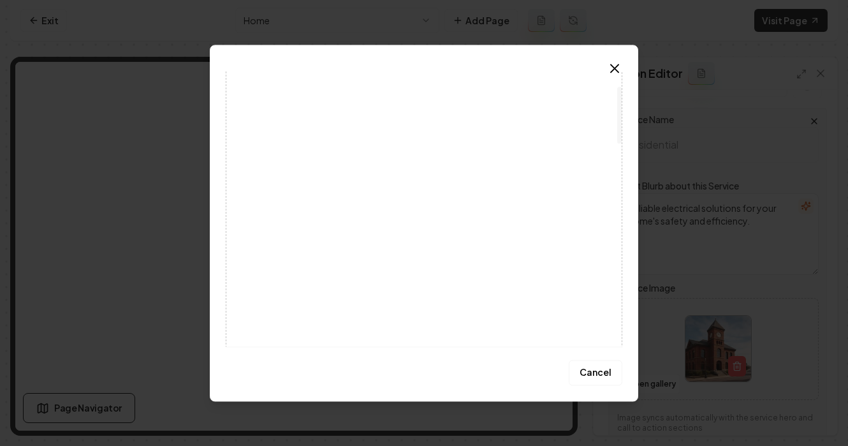
scroll to position [0, 0]
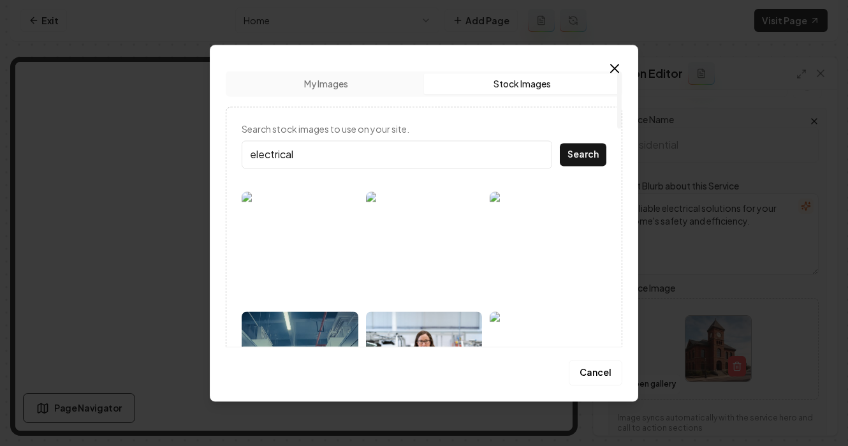
click at [297, 154] on input "electrical" at bounding box center [397, 154] width 311 height 28
click at [560, 143] on button "Search" at bounding box center [583, 154] width 47 height 23
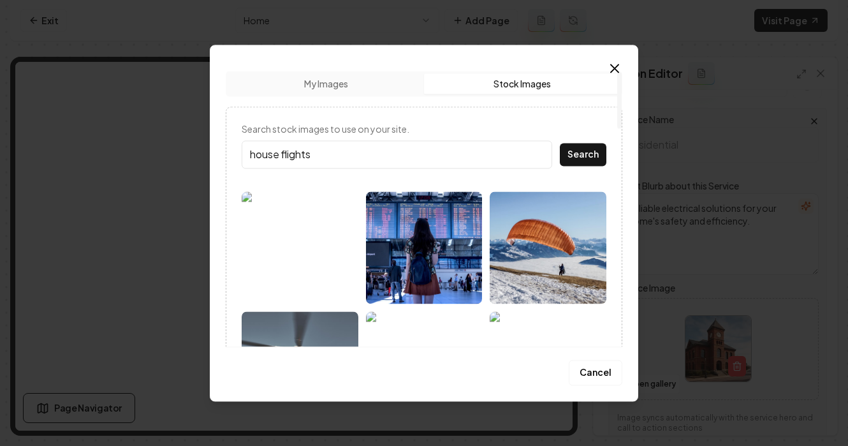
click at [286, 159] on input "house flights" at bounding box center [397, 154] width 311 height 28
click at [330, 155] on input "house lights" at bounding box center [397, 154] width 311 height 28
click at [580, 155] on button "Search" at bounding box center [583, 154] width 47 height 23
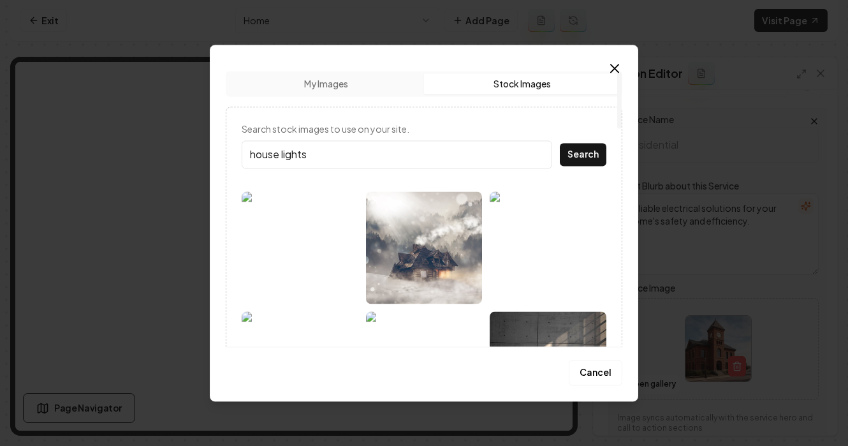
click at [333, 149] on input "house lights" at bounding box center [397, 154] width 311 height 28
click at [327, 156] on input "house lights" at bounding box center [397, 154] width 311 height 28
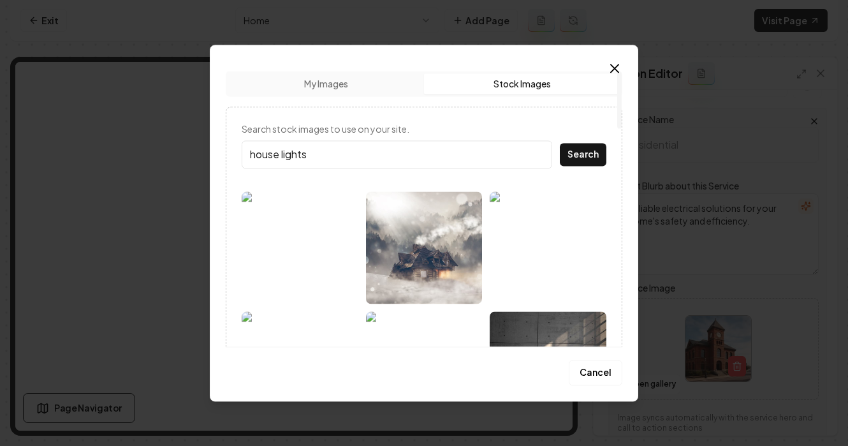
click at [327, 156] on input "house lights" at bounding box center [397, 154] width 311 height 28
click at [263, 159] on input "electrivcal engineir" at bounding box center [397, 154] width 311 height 28
click at [324, 145] on input "electrical engineir" at bounding box center [397, 154] width 311 height 28
click at [323, 159] on input "electrical engineir" at bounding box center [397, 154] width 311 height 28
type input "electrical engineer"
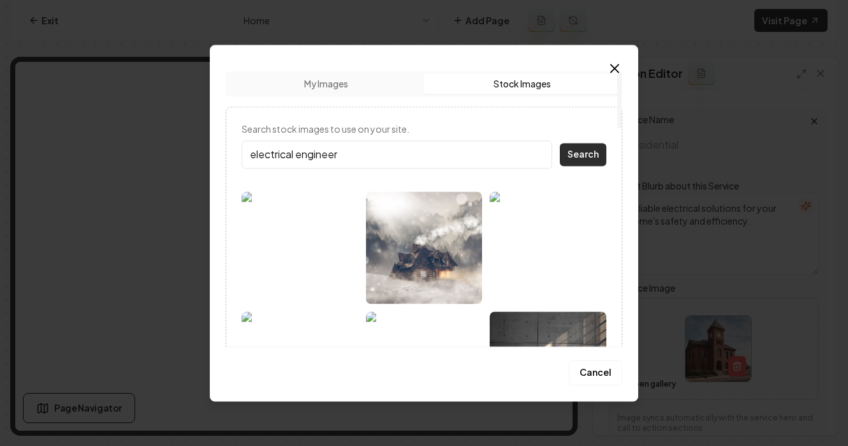
click at [601, 149] on button "Search" at bounding box center [583, 154] width 47 height 23
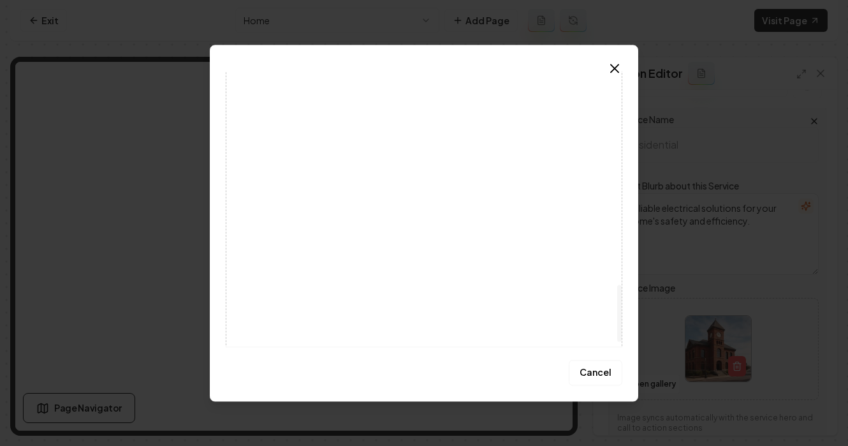
scroll to position [1052, 0]
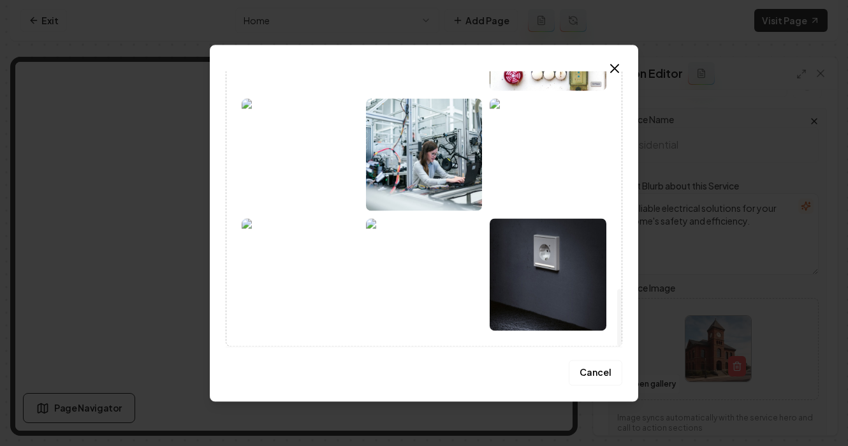
click at [548, 171] on img at bounding box center [548, 154] width 117 height 112
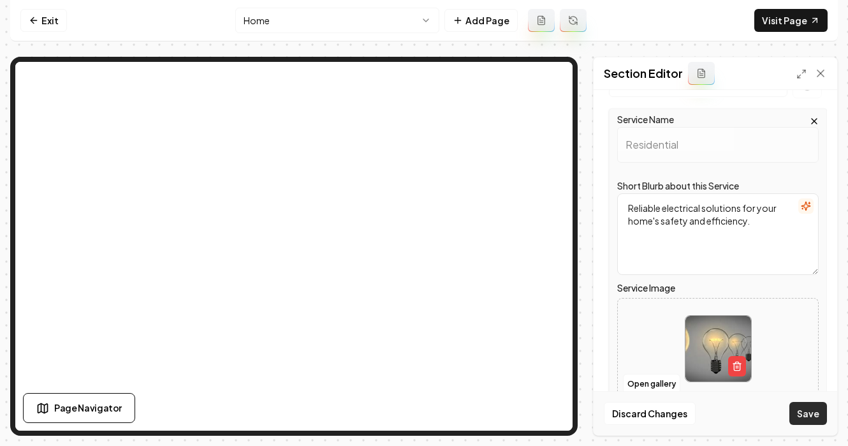
click at [813, 413] on button "Save" at bounding box center [809, 413] width 38 height 23
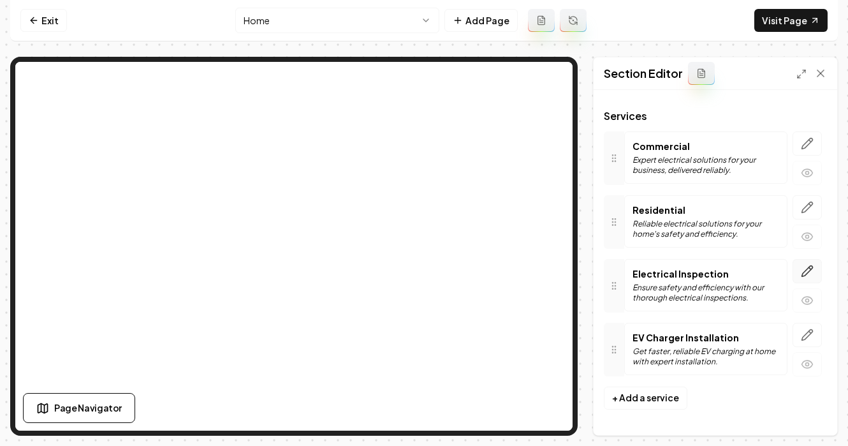
click at [802, 270] on icon "button" at bounding box center [807, 271] width 11 height 11
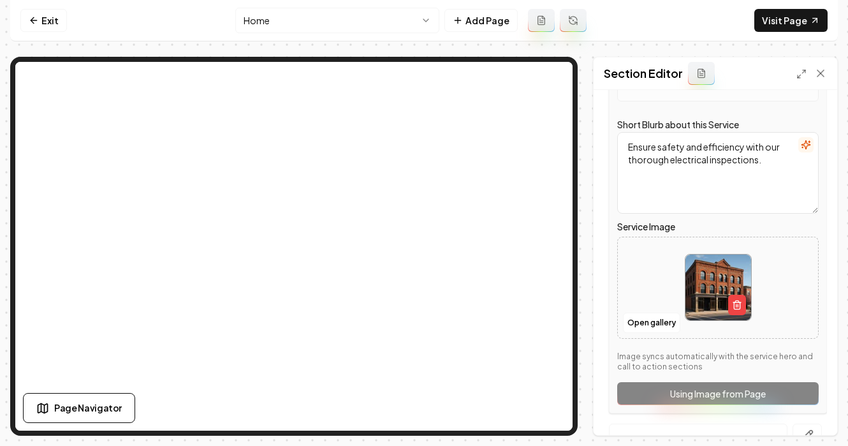
scroll to position [278, 0]
click at [728, 304] on button "button" at bounding box center [737, 304] width 18 height 20
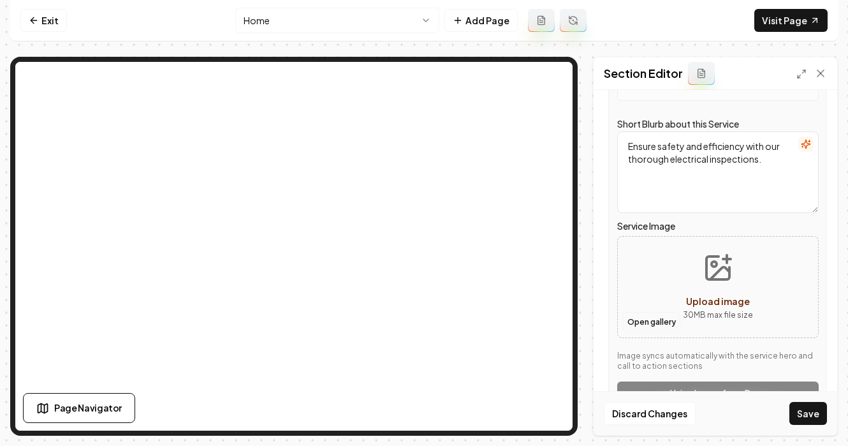
click at [651, 318] on button "Open gallery" at bounding box center [651, 322] width 57 height 20
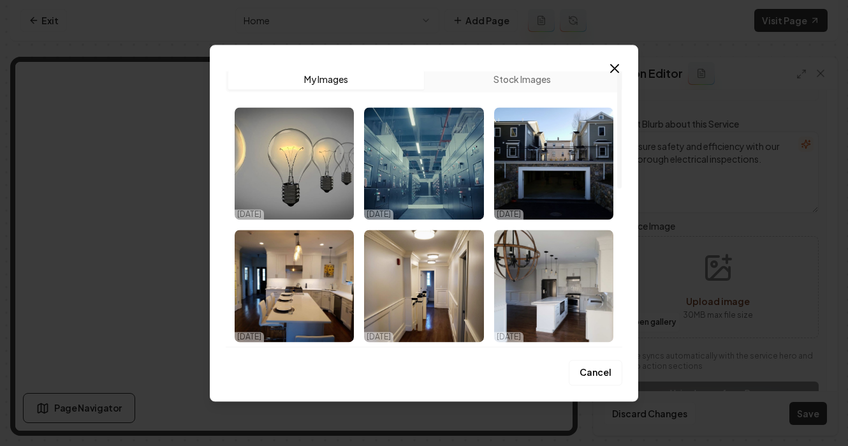
scroll to position [0, 0]
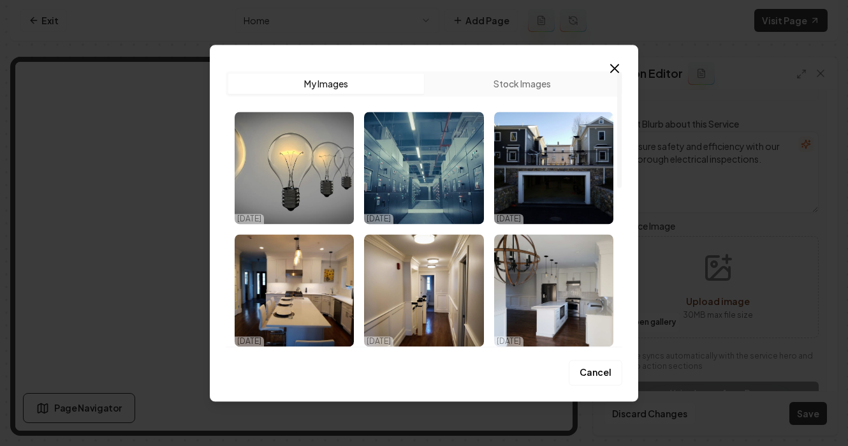
click at [506, 90] on button "Stock Images" at bounding box center [522, 83] width 196 height 20
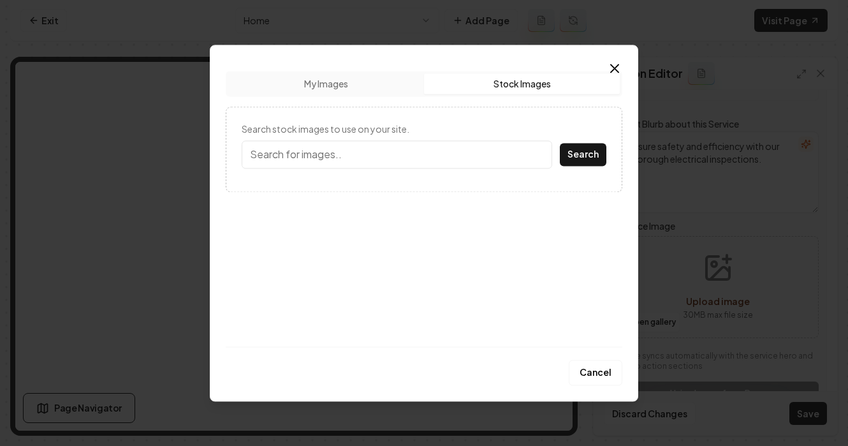
click at [402, 152] on input "Search stock images to use on your site." at bounding box center [397, 154] width 311 height 28
type input "inspection"
click at [582, 150] on button "Search" at bounding box center [583, 154] width 47 height 23
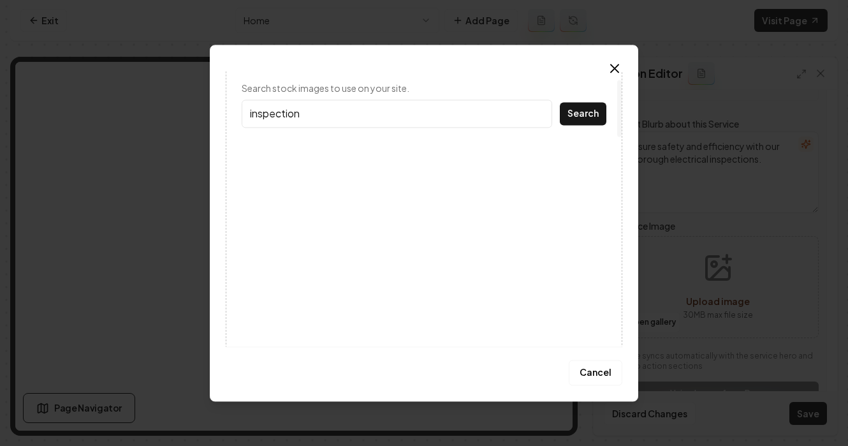
scroll to position [1052, 0]
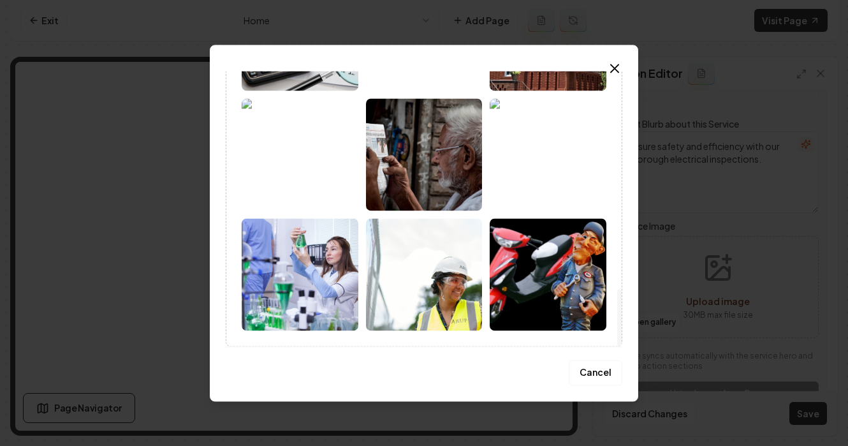
click at [422, 313] on img at bounding box center [424, 274] width 117 height 112
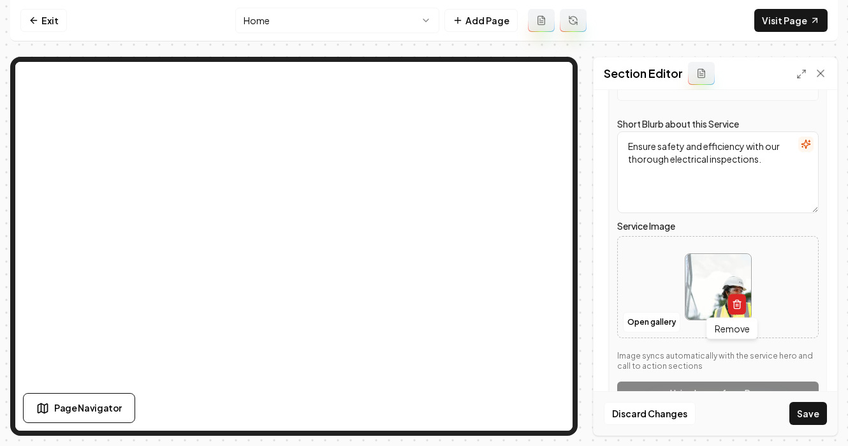
click at [732, 307] on icon "button" at bounding box center [737, 304] width 10 height 10
click at [702, 302] on span "Upload image" at bounding box center [718, 300] width 64 height 11
click at [668, 326] on button "Open gallery" at bounding box center [651, 322] width 57 height 20
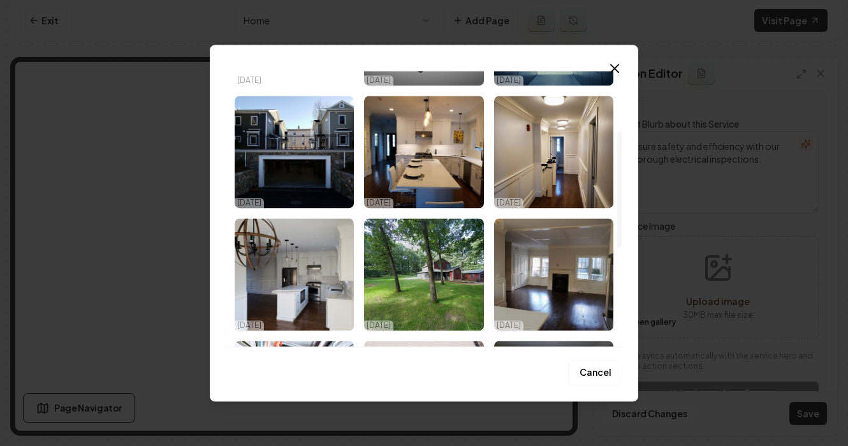
scroll to position [140, 0]
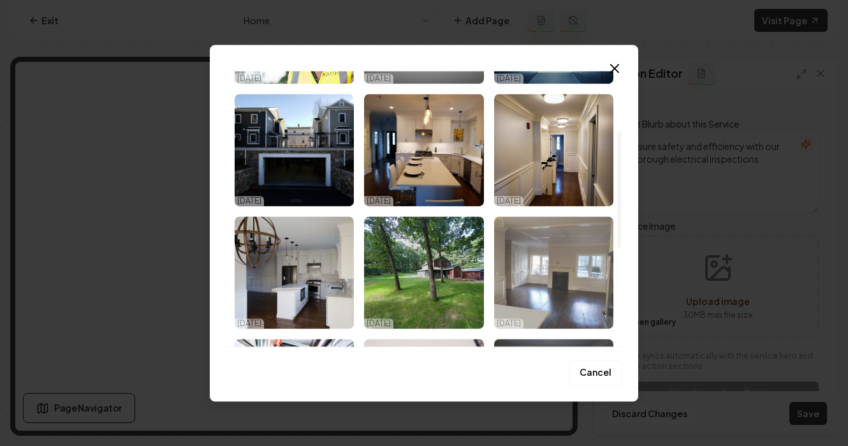
click at [566, 288] on img "Select image image_68dda0b35c7cd75eb8e732bb.jpeg" at bounding box center [553, 272] width 119 height 112
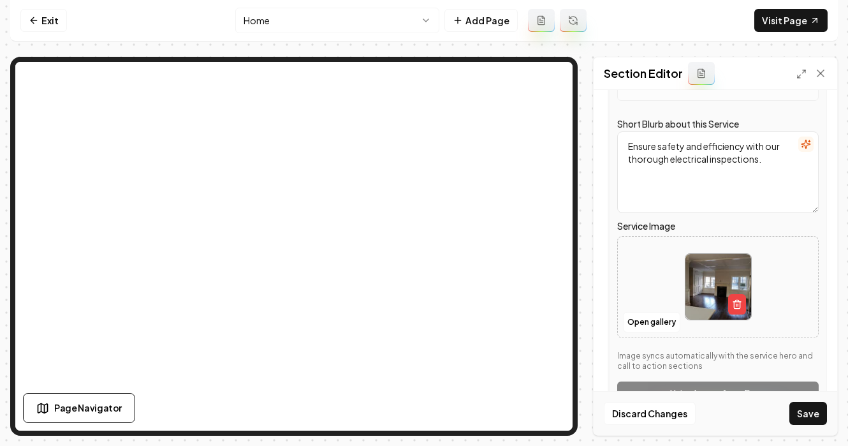
click at [807, 427] on div "Discard Changes Save" at bounding box center [716, 413] width 244 height 44
click at [809, 420] on button "Save" at bounding box center [809, 413] width 38 height 23
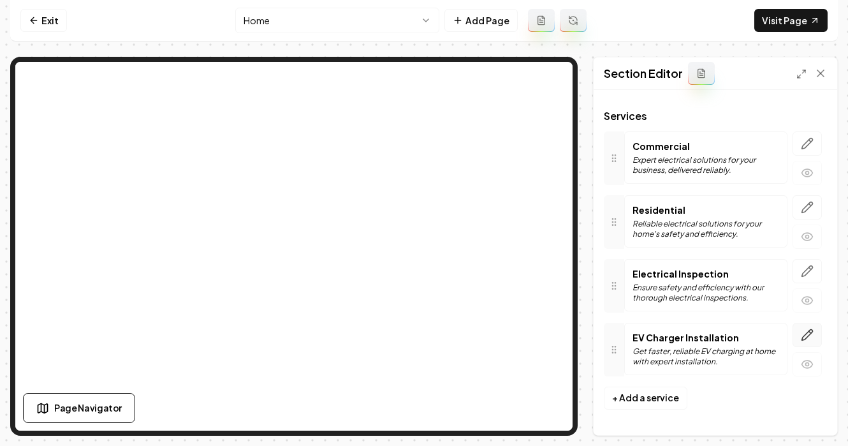
click at [796, 343] on button "button" at bounding box center [807, 335] width 29 height 24
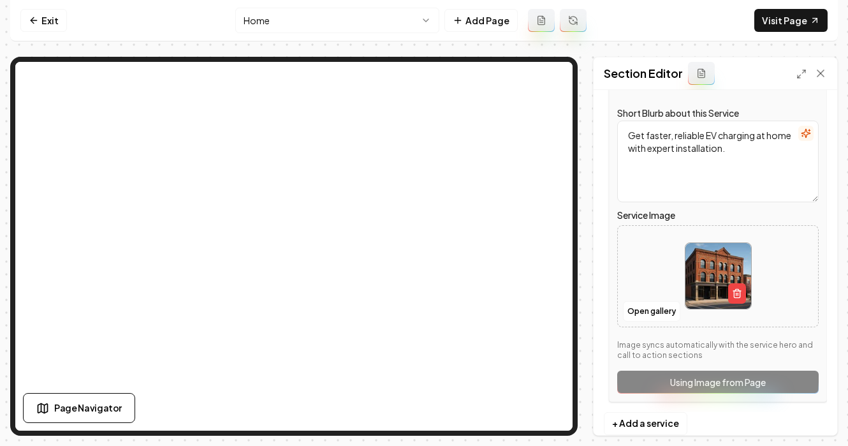
scroll to position [378, 0]
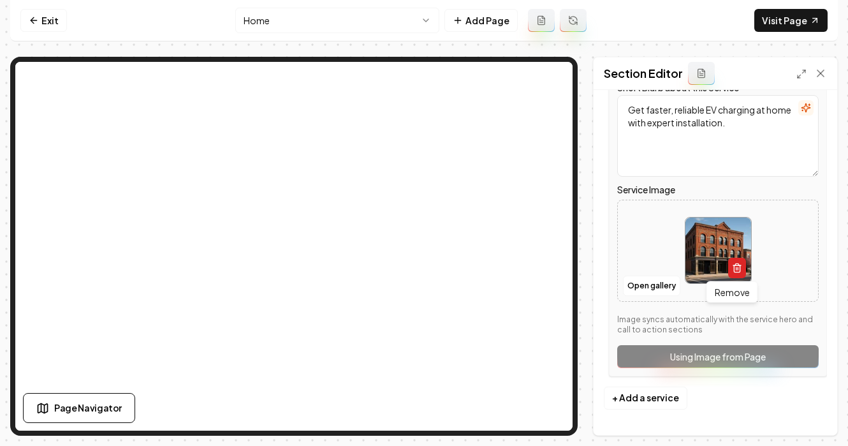
click at [731, 262] on button "button" at bounding box center [737, 268] width 18 height 20
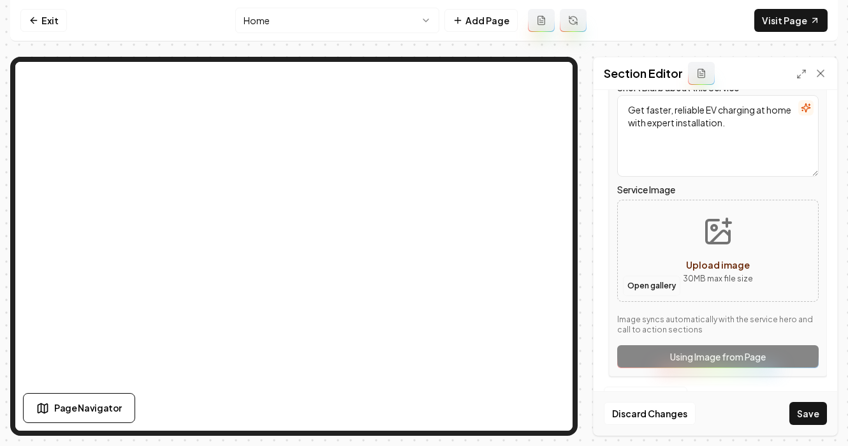
click at [658, 282] on button "Open gallery" at bounding box center [651, 286] width 57 height 20
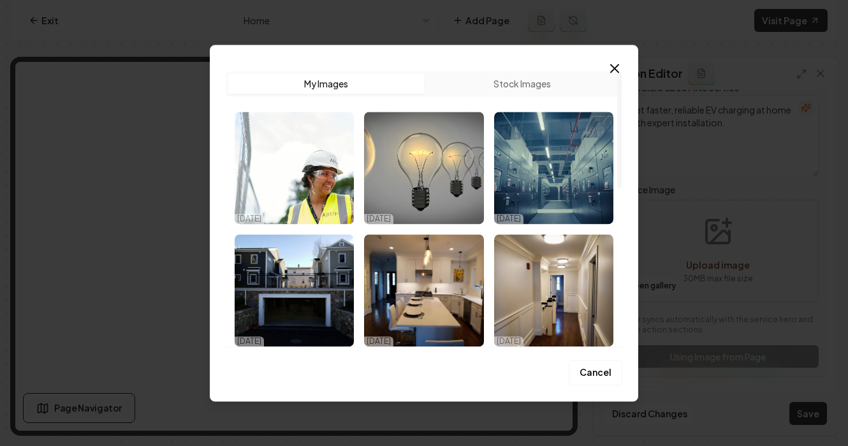
click at [481, 74] on button "Stock Images" at bounding box center [522, 83] width 196 height 20
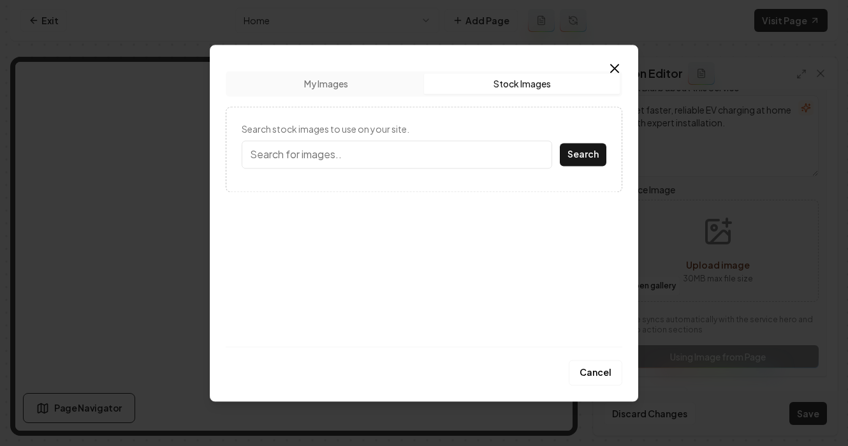
click at [397, 149] on input "Search stock images to use on your site." at bounding box center [397, 154] width 311 height 28
click at [560, 143] on button "Search" at bounding box center [583, 154] width 47 height 23
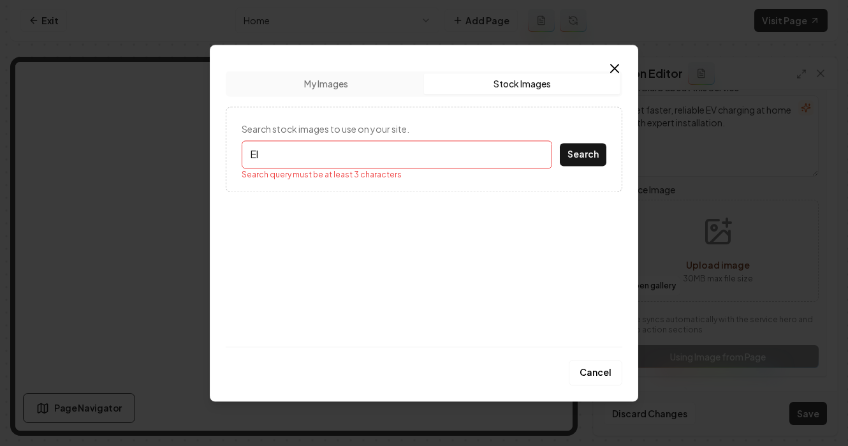
type input "E"
click at [560, 143] on button "Search" at bounding box center [583, 154] width 47 height 23
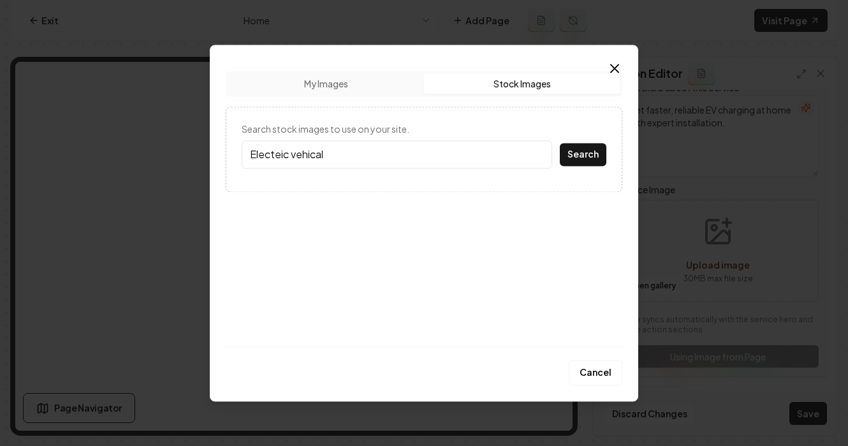
click at [279, 158] on input "Electeic vehical" at bounding box center [397, 154] width 311 height 28
click at [314, 150] on input "Electric vehical" at bounding box center [397, 154] width 311 height 28
click at [587, 155] on button "Search" at bounding box center [583, 154] width 47 height 23
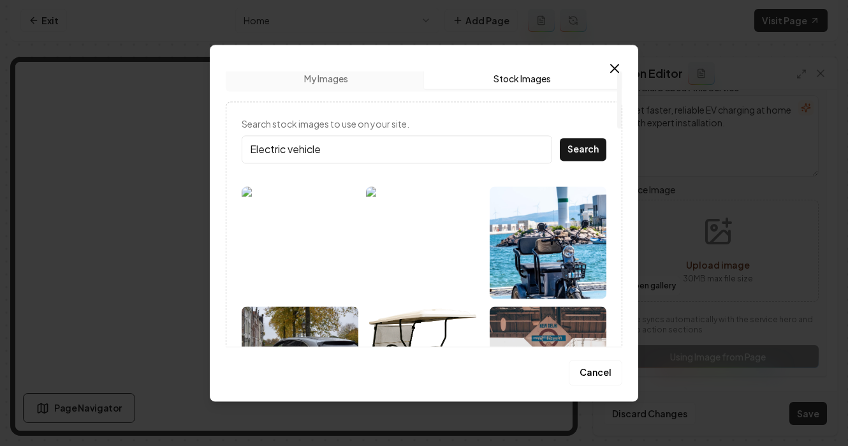
scroll to position [0, 0]
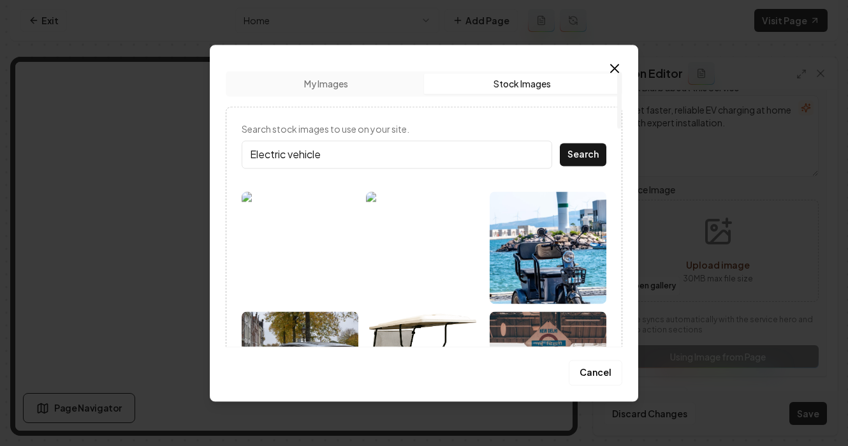
click at [343, 158] on input "Electric vehicle" at bounding box center [397, 154] width 311 height 28
type input "Electric vehicle charging"
click at [560, 143] on button "Search" at bounding box center [583, 154] width 47 height 23
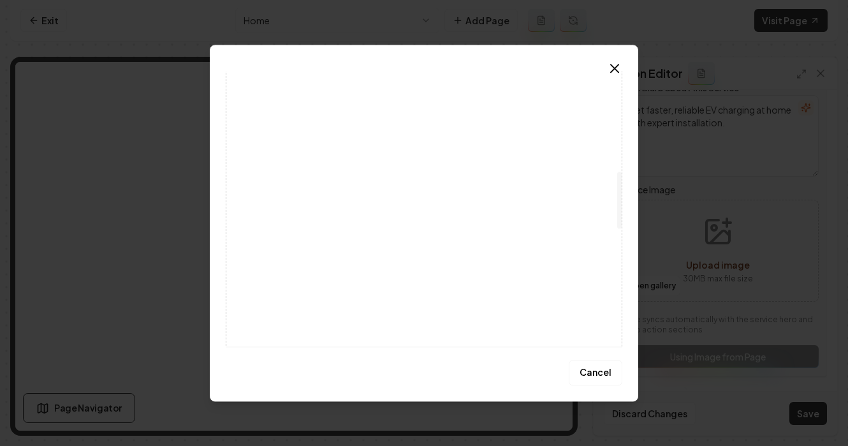
scroll to position [444, 0]
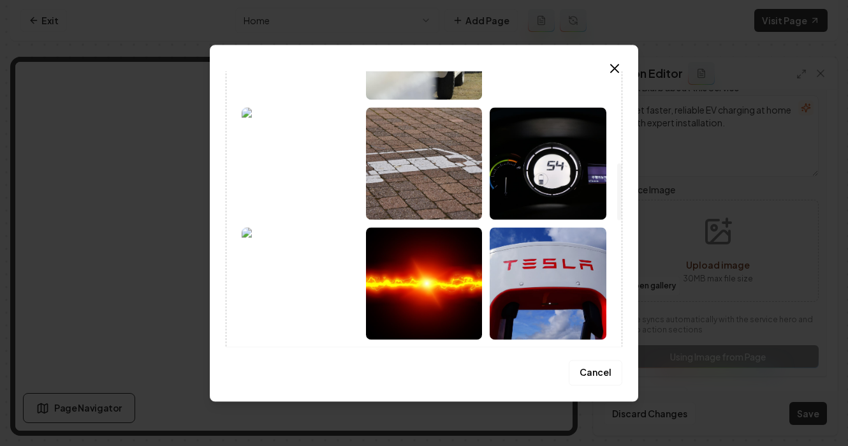
click at [285, 311] on img at bounding box center [300, 283] width 117 height 112
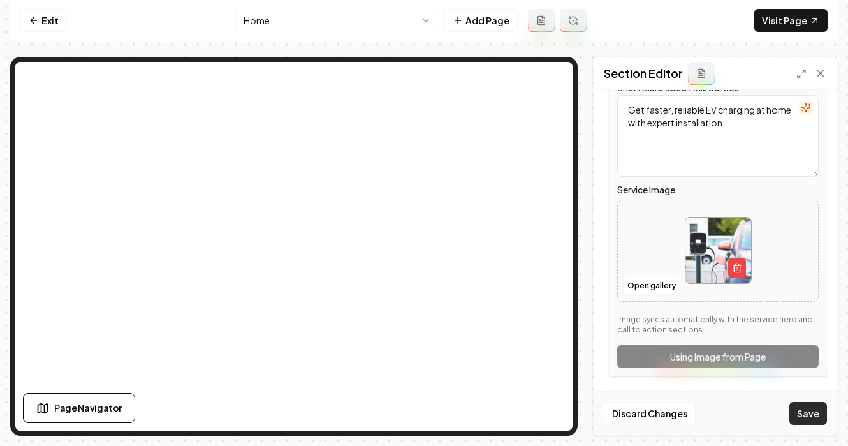
click at [816, 414] on button "Save" at bounding box center [809, 413] width 38 height 23
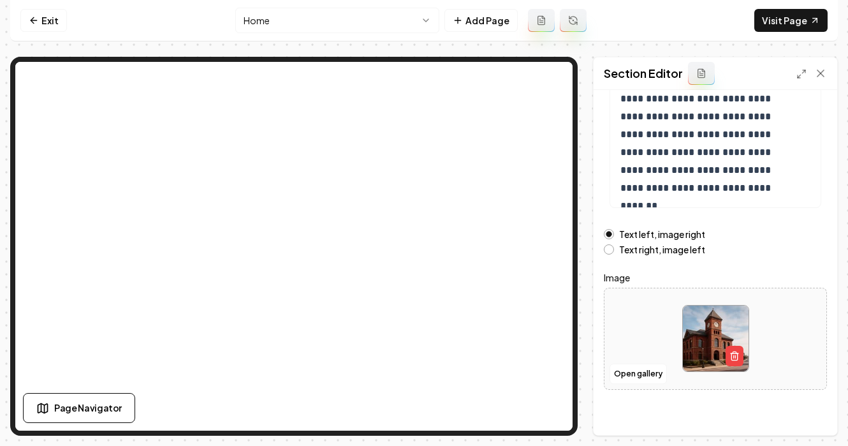
scroll to position [242, 0]
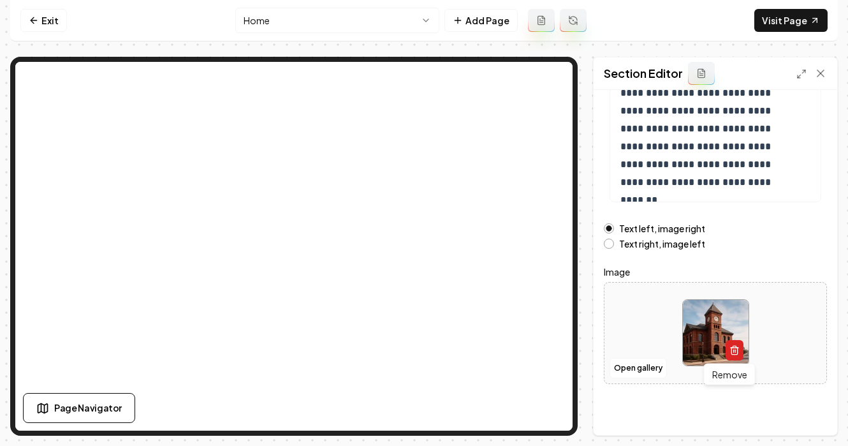
click at [735, 351] on line "button" at bounding box center [735, 351] width 0 height 3
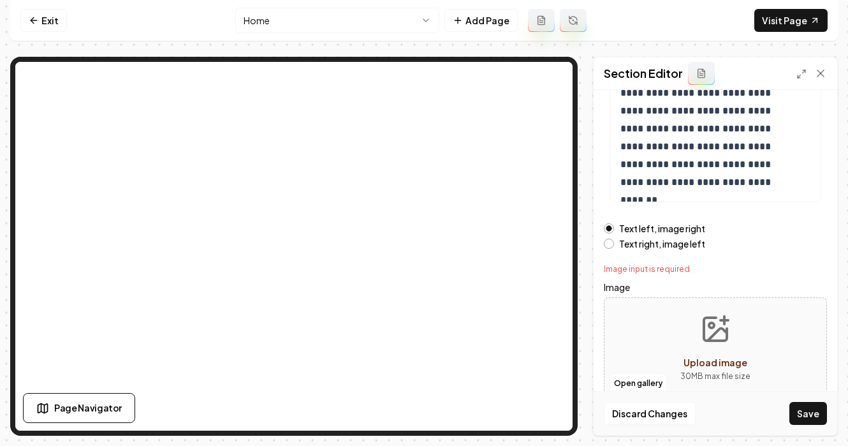
click at [703, 343] on icon "Upload image" at bounding box center [715, 329] width 31 height 31
click at [722, 349] on button "Upload image 30 MB max file size" at bounding box center [715, 348] width 91 height 89
click at [646, 387] on button "Open gallery" at bounding box center [638, 383] width 57 height 20
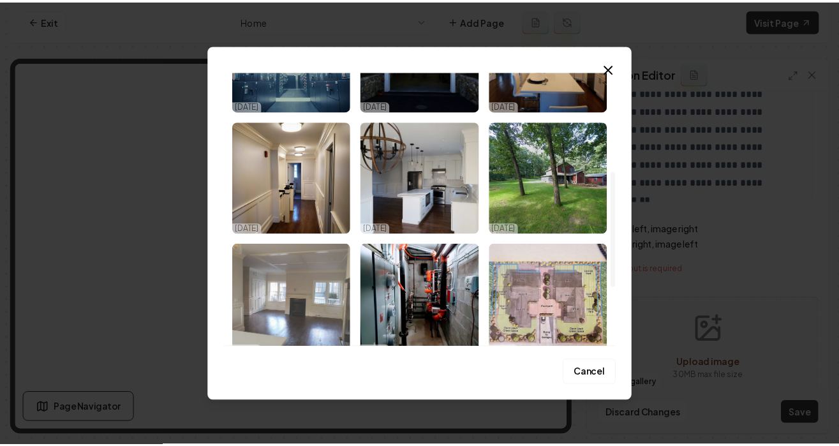
scroll to position [64, 0]
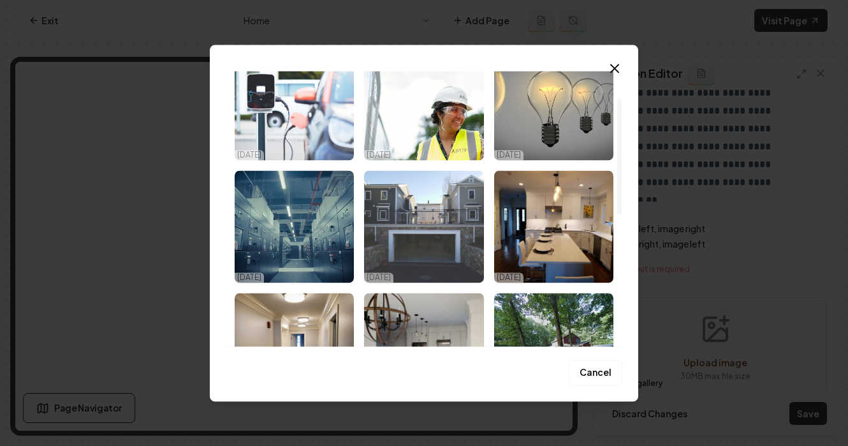
click at [402, 217] on img "Select image image_68dda0b45c7cd75eb8e73690.jpeg" at bounding box center [423, 226] width 119 height 112
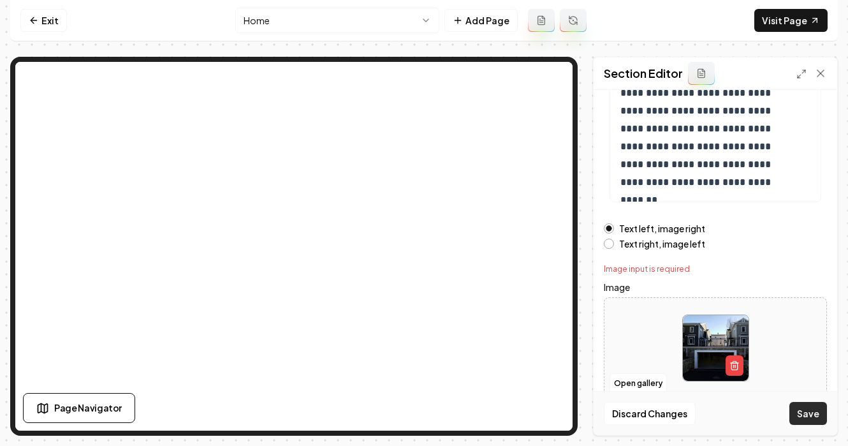
click at [802, 413] on button "Save" at bounding box center [809, 413] width 38 height 23
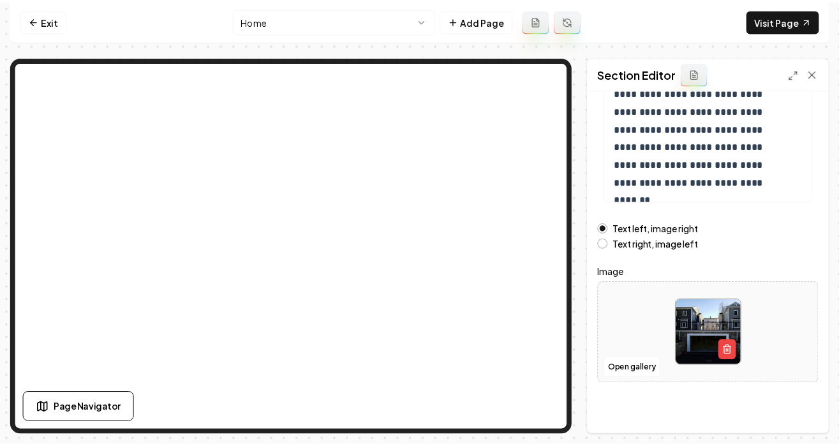
scroll to position [0, 0]
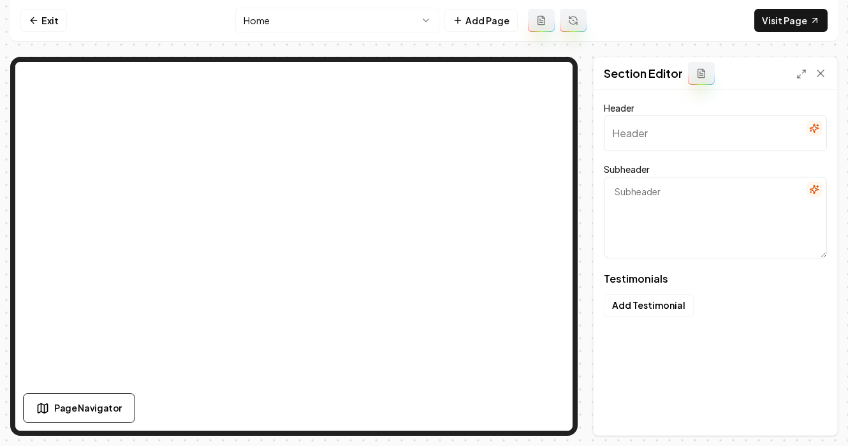
type input "Rated by Our Community"
type textarea "Why neighbors trust JMS Electrical for safe and dependable service"
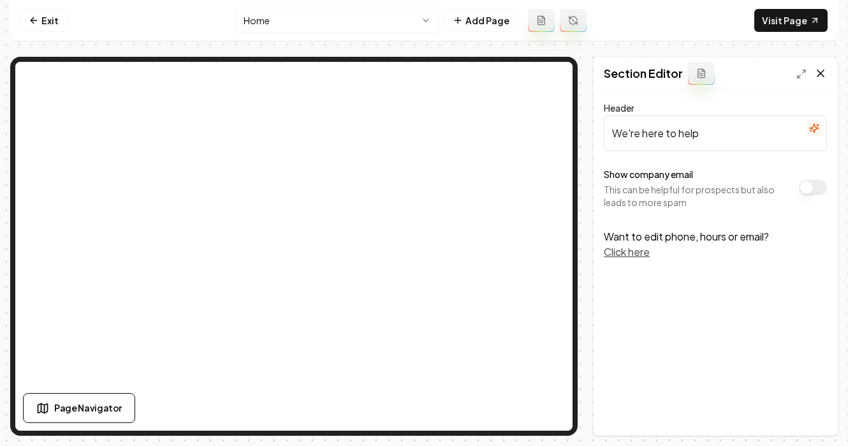
click at [825, 71] on icon at bounding box center [820, 73] width 13 height 13
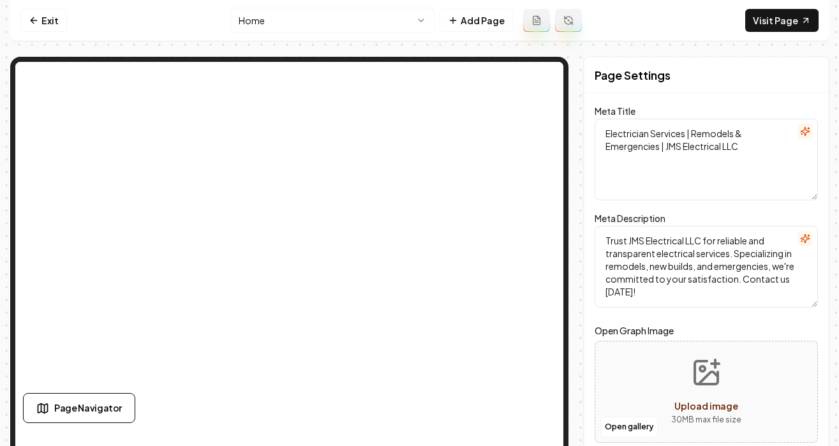
click at [415, 45] on div "Exit Home Add Page Visit Page Page Navigator Page Settings Meta Title Electrici…" at bounding box center [419, 218] width 818 height 436
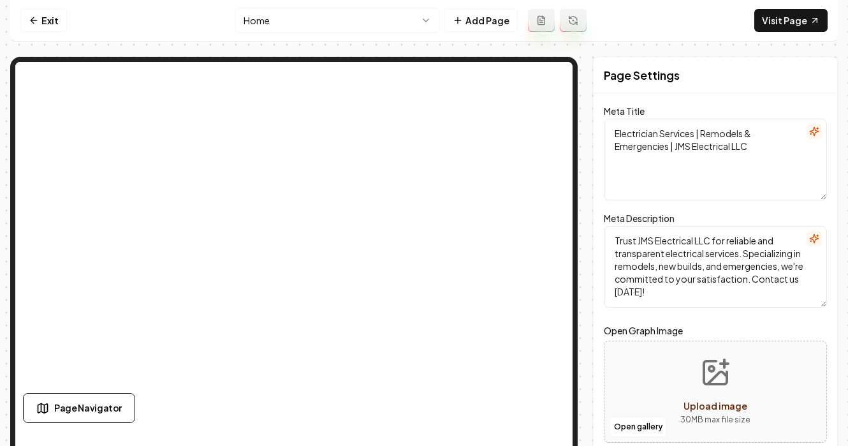
click at [295, 14] on html "Computer Required This feature is only available on a computer. Please switch t…" at bounding box center [424, 223] width 848 height 446
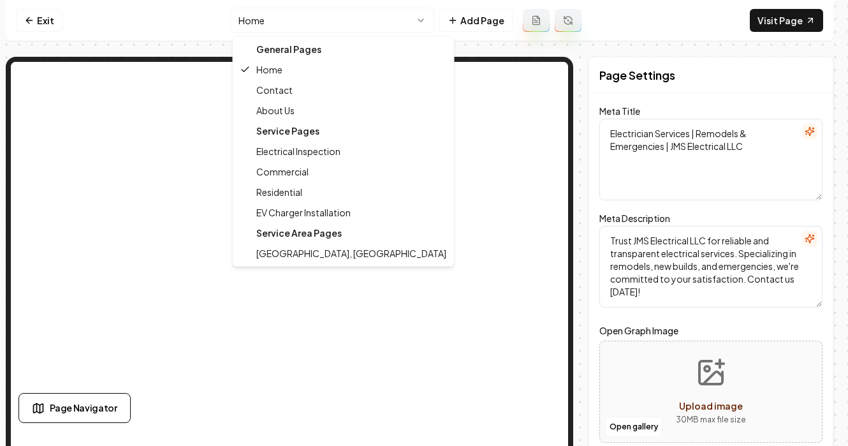
click at [312, 40] on div "General Pages" at bounding box center [344, 49] width 216 height 20
click at [311, 48] on div "General Pages" at bounding box center [344, 49] width 216 height 20
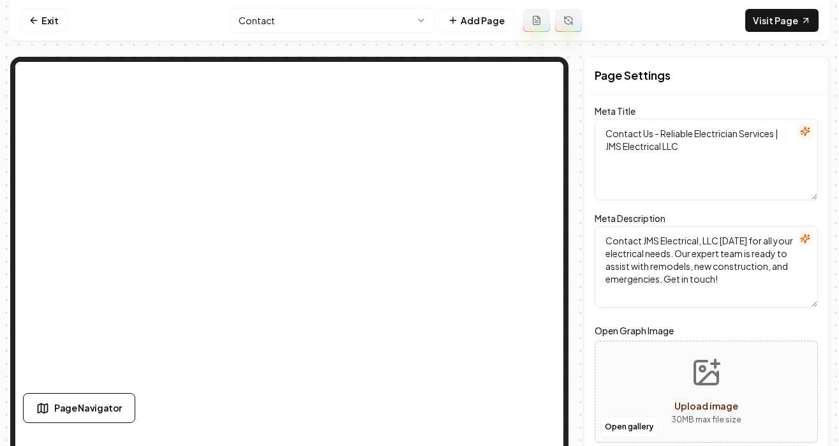
click at [269, 25] on html "Computer Required This feature is only available on a computer. Please switch t…" at bounding box center [419, 223] width 839 height 446
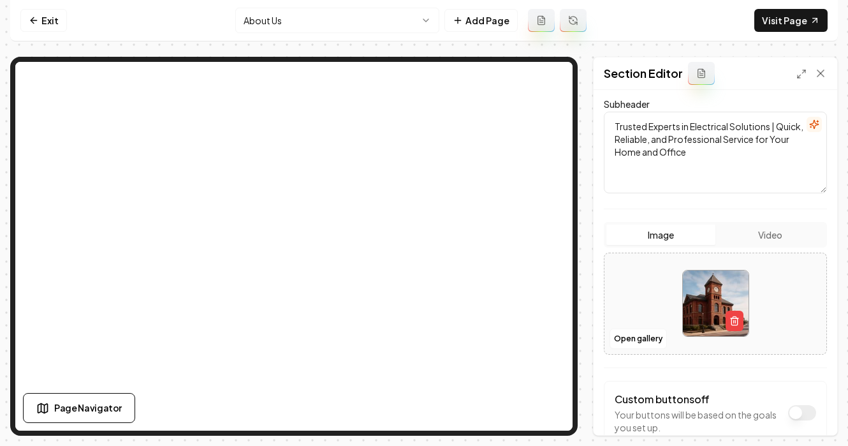
scroll to position [138, 0]
click at [733, 324] on icon "button" at bounding box center [735, 319] width 10 height 10
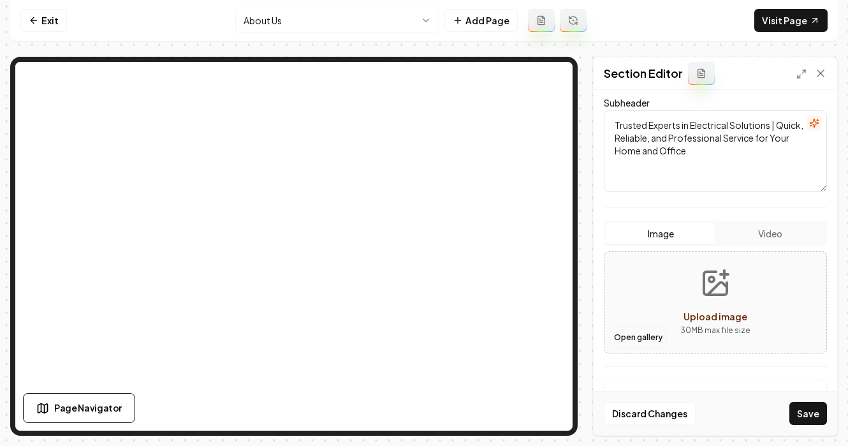
click at [647, 336] on button "Open gallery" at bounding box center [638, 337] width 57 height 20
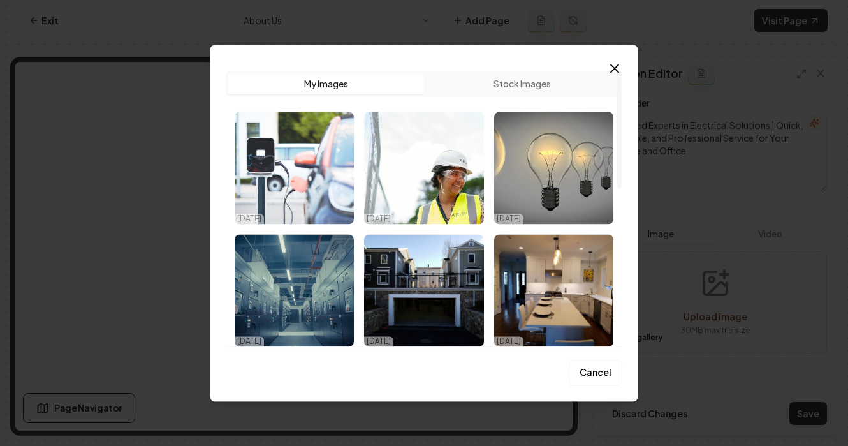
click at [508, 91] on button "Stock Images" at bounding box center [522, 83] width 196 height 20
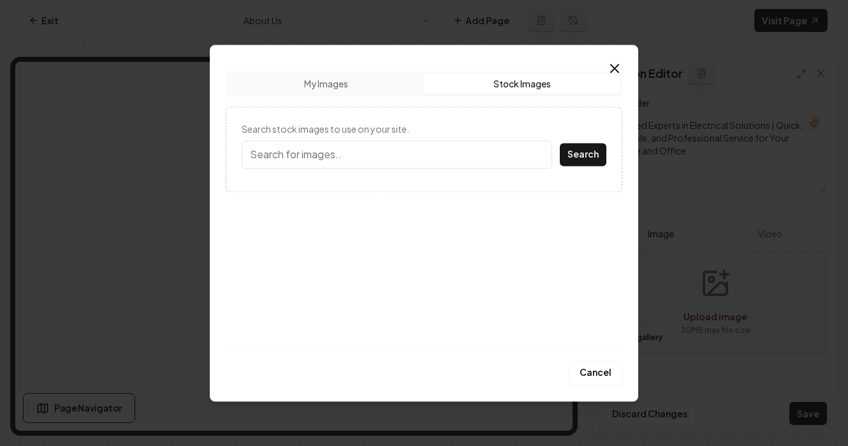
click at [351, 163] on input "Search stock images to use on your site." at bounding box center [397, 154] width 311 height 28
click at [267, 159] on input "electrition" at bounding box center [397, 154] width 311 height 28
type input "electrician"
click at [574, 153] on button "Search" at bounding box center [583, 154] width 47 height 23
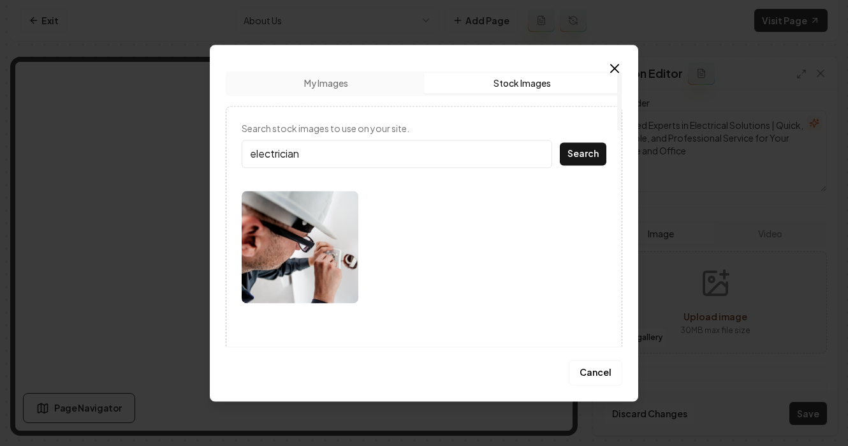
scroll to position [0, 0]
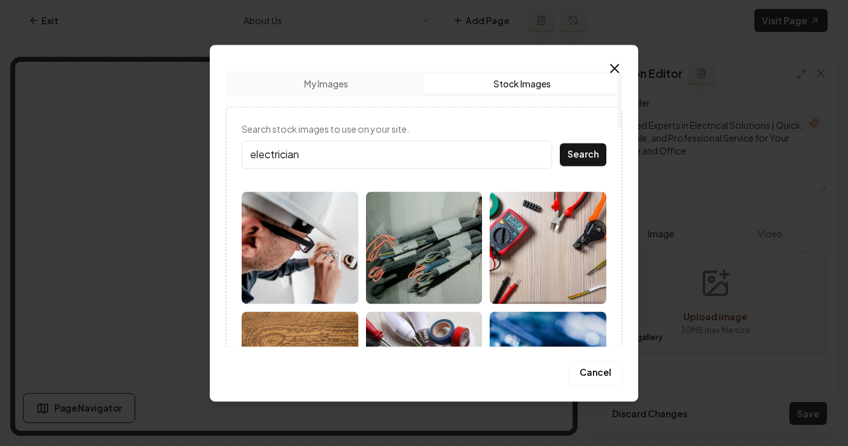
click at [325, 274] on img at bounding box center [300, 247] width 117 height 112
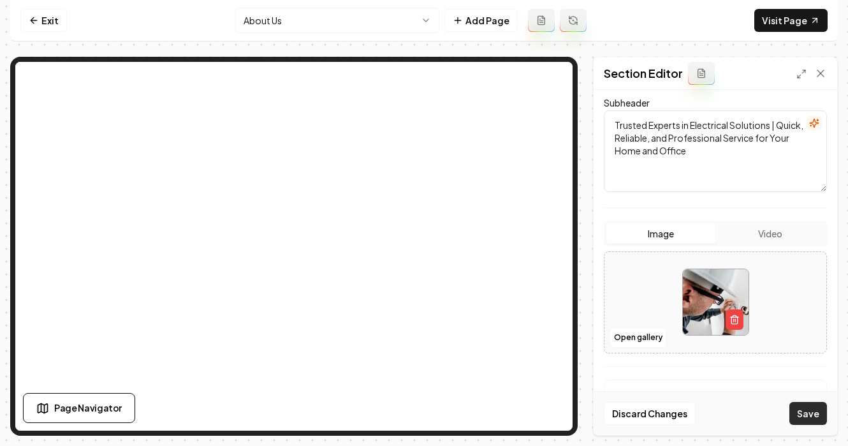
click at [803, 413] on button "Save" at bounding box center [809, 413] width 38 height 23
click at [383, 33] on html "Computer Required This feature is only available on a computer. Please switch t…" at bounding box center [424, 223] width 848 height 446
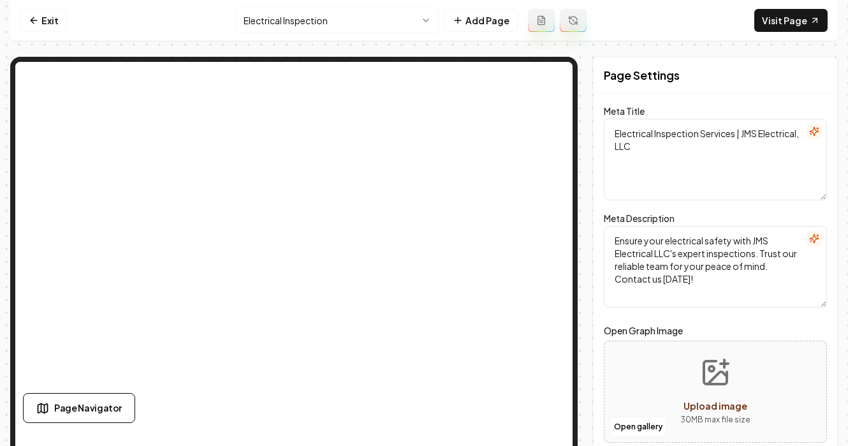
click at [342, 19] on html "Computer Required This feature is only available on a computer. Please switch t…" at bounding box center [424, 223] width 848 height 446
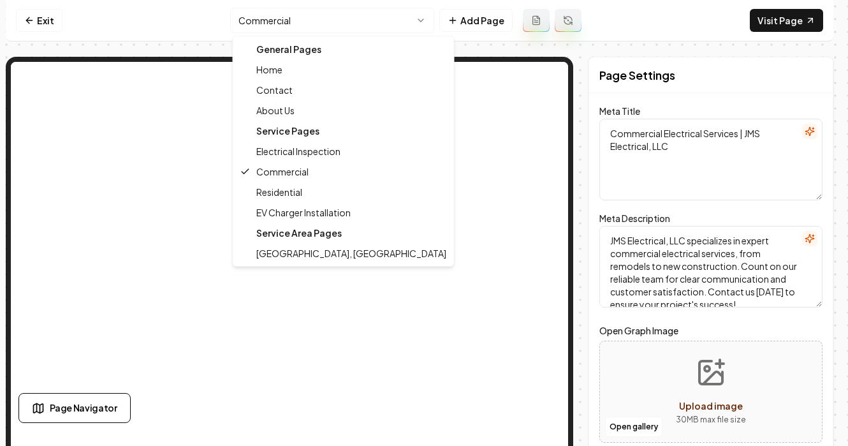
click at [327, 24] on html "Computer Required This feature is only available on a computer. Please switch t…" at bounding box center [424, 223] width 848 height 446
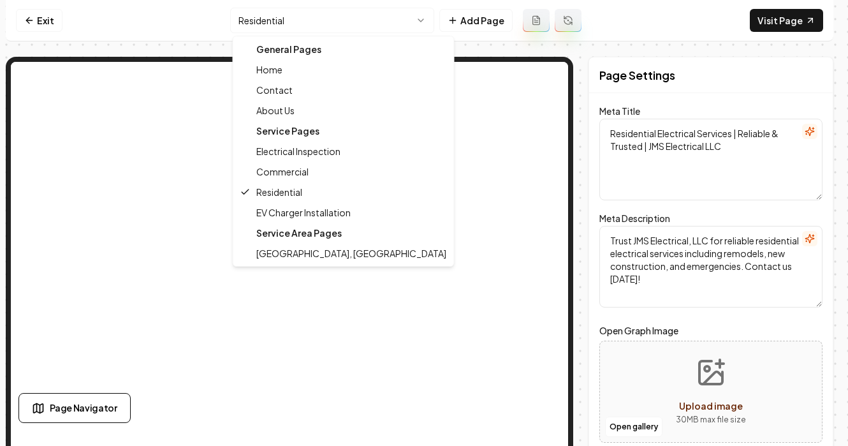
click at [316, 21] on html "Computer Required This feature is only available on a computer. Please switch t…" at bounding box center [424, 223] width 848 height 446
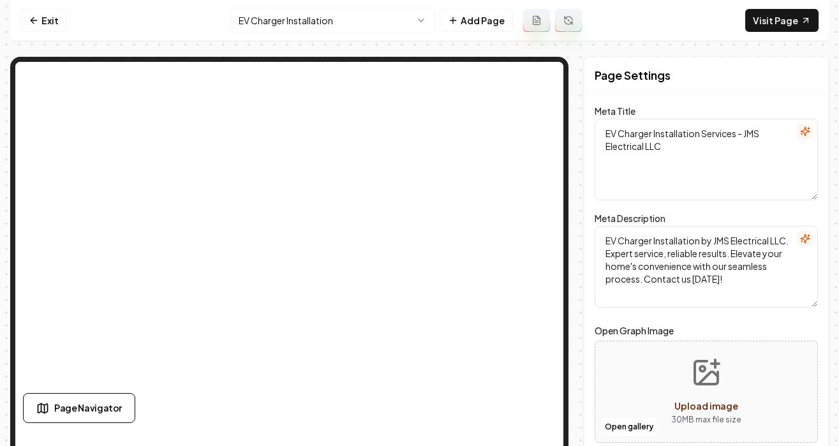
click at [313, 25] on html "Computer Required This feature is only available on a computer. Please switch t…" at bounding box center [419, 223] width 839 height 446
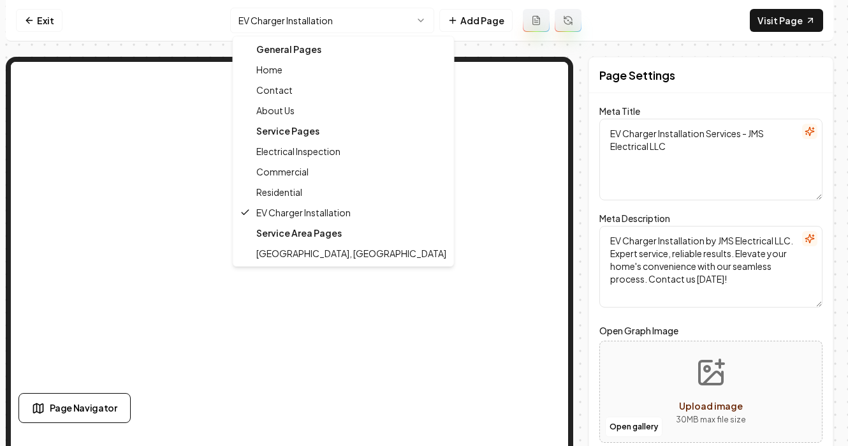
click at [310, 47] on div "General Pages" at bounding box center [344, 49] width 216 height 20
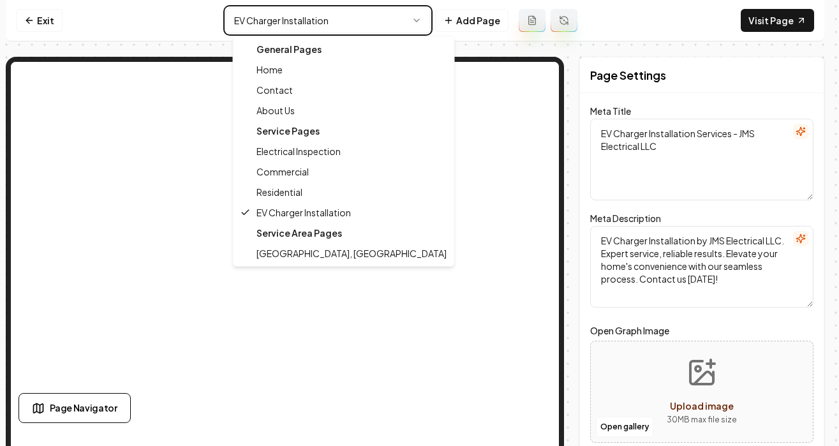
type textarea "Electrician Services | Remodels & Emergencies | JMS Electrical LLC"
type textarea "Trust JMS Electrical LLC for reliable and transparent electrical services. Spec…"
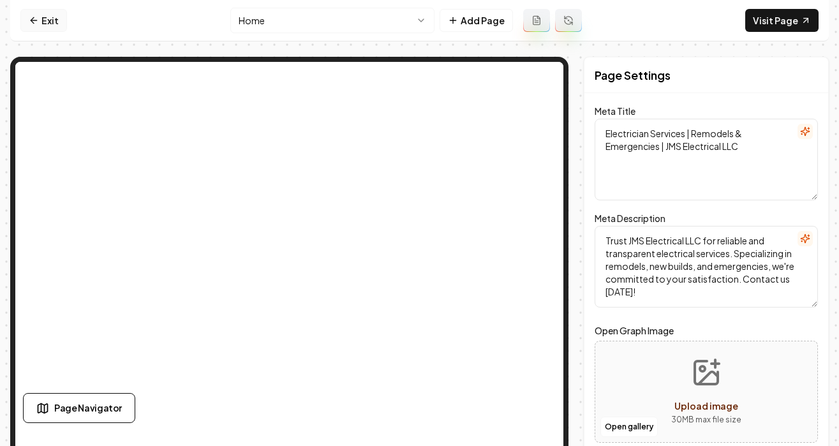
click at [41, 22] on link "Exit" at bounding box center [43, 20] width 47 height 23
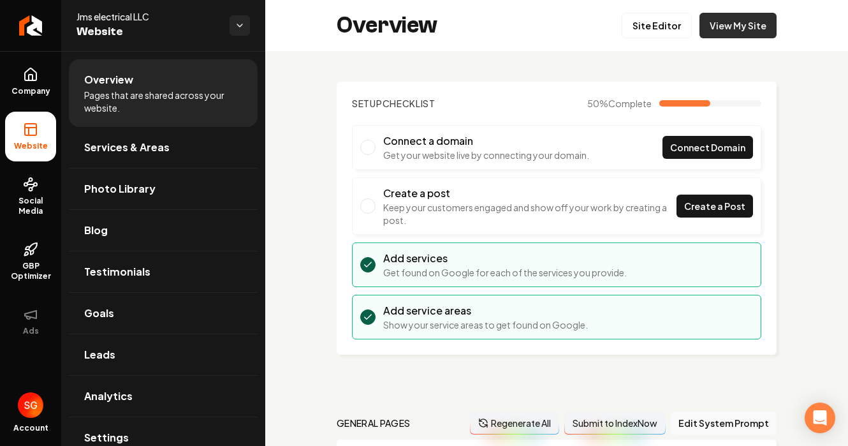
click at [717, 32] on link "View My Site" at bounding box center [738, 26] width 77 height 26
click at [743, 22] on link "View My Site" at bounding box center [738, 26] width 77 height 26
